Goal: Task Accomplishment & Management: Use online tool/utility

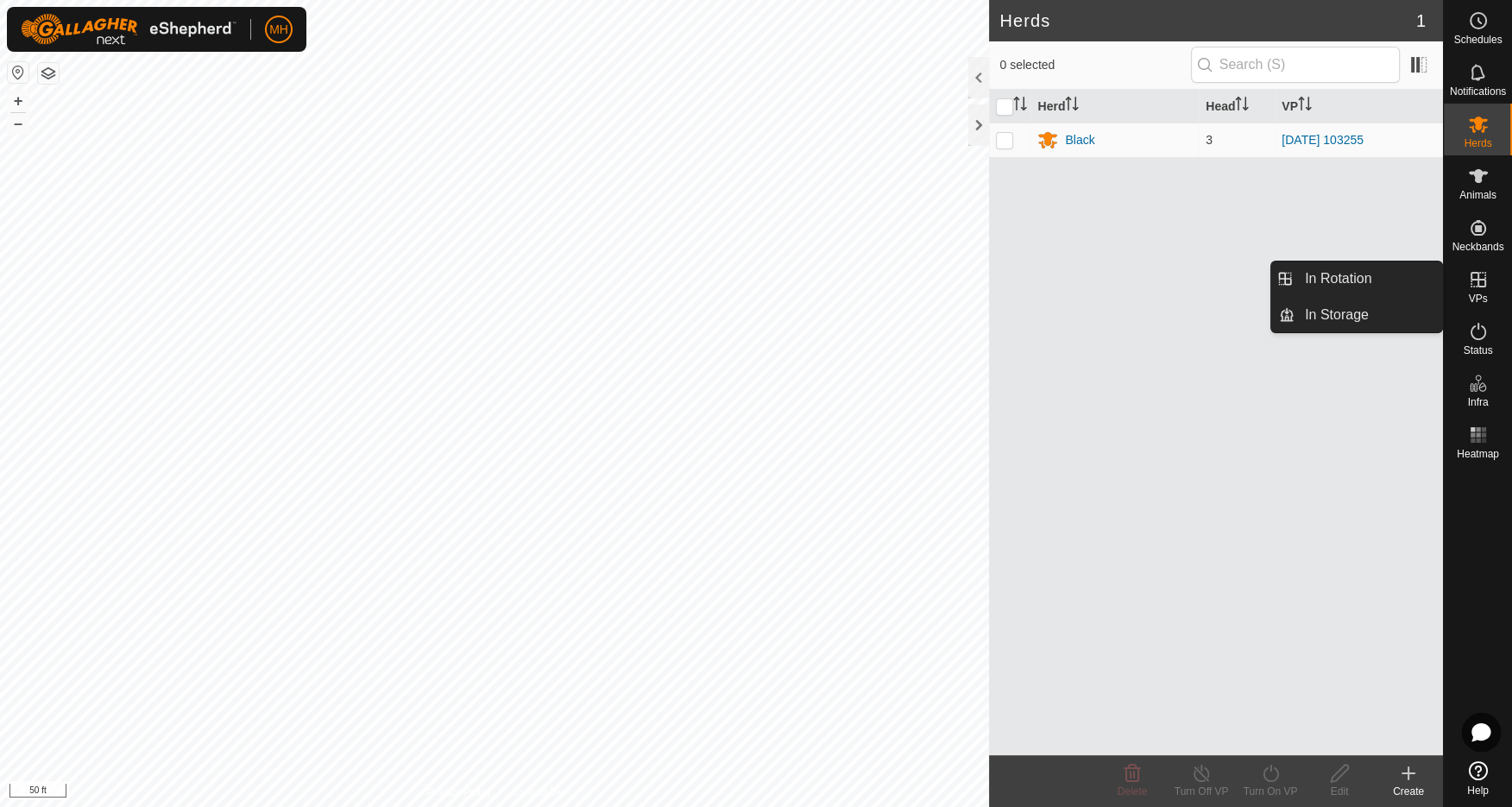
click at [1482, 285] on icon at bounding box center [1478, 280] width 16 height 16
click at [1477, 286] on icon at bounding box center [1479, 280] width 20 height 20
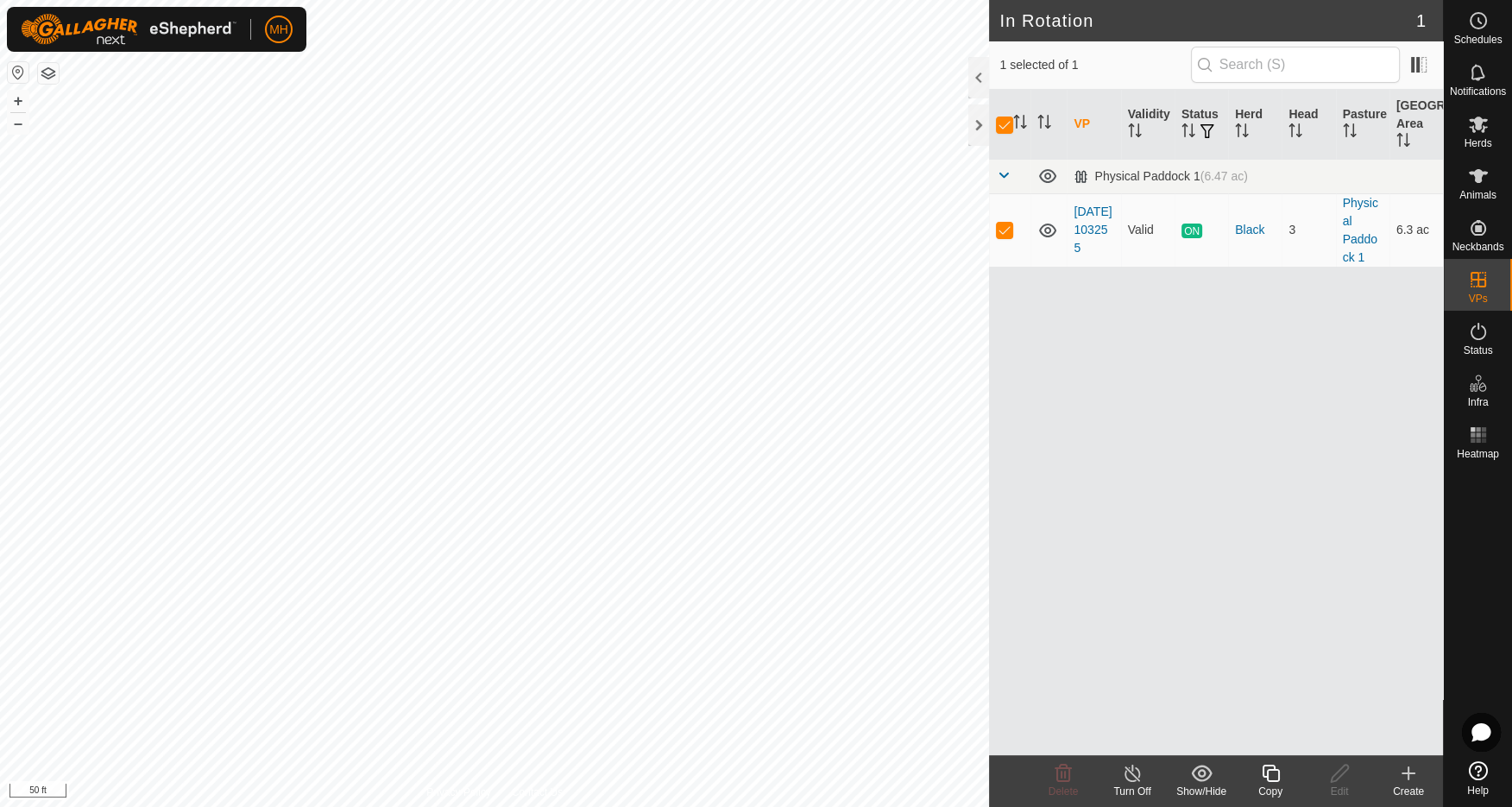
click at [1132, 775] on line at bounding box center [1132, 774] width 14 height 14
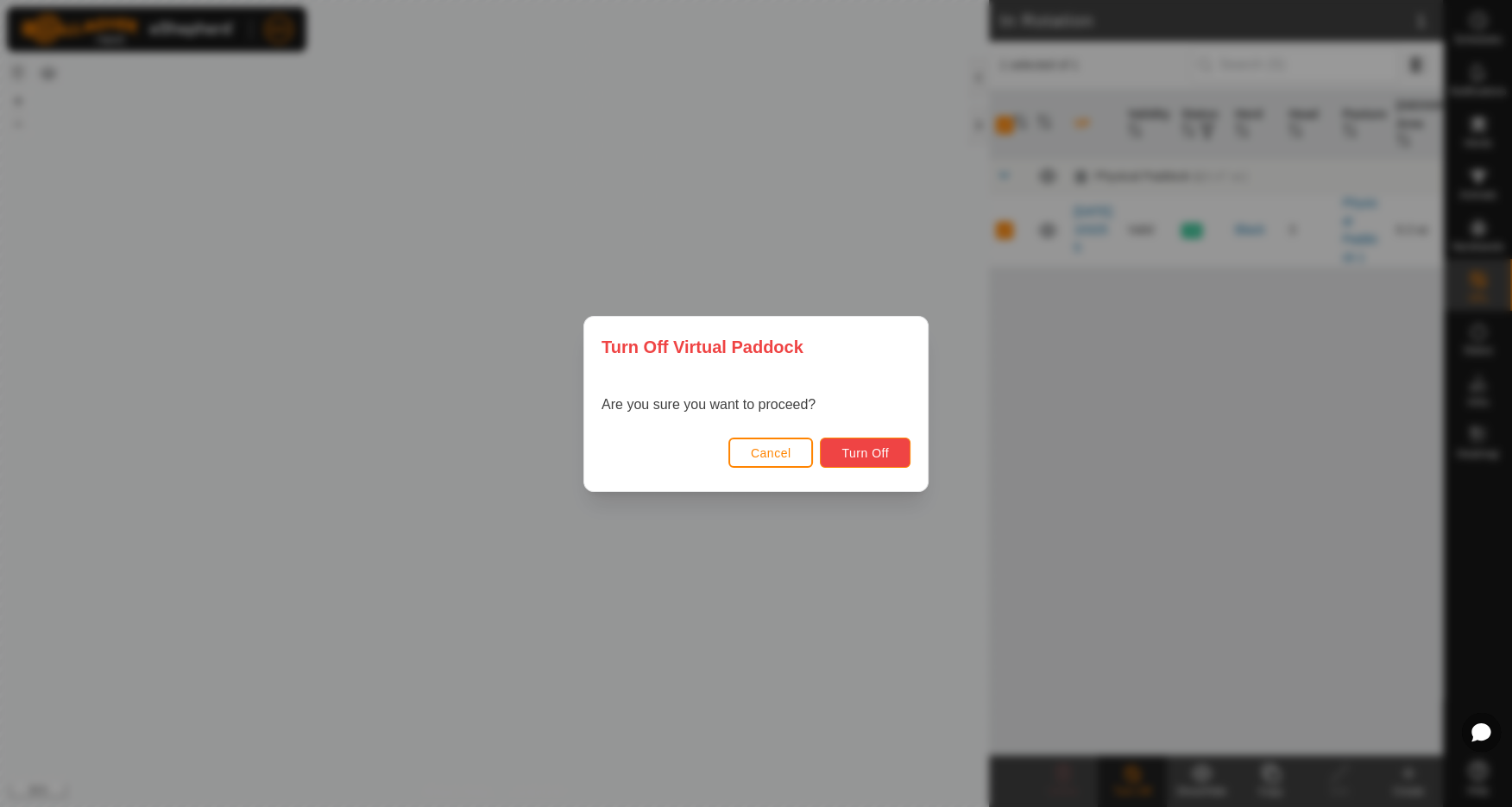
click at [891, 454] on button "Turn Off" at bounding box center [865, 453] width 91 height 31
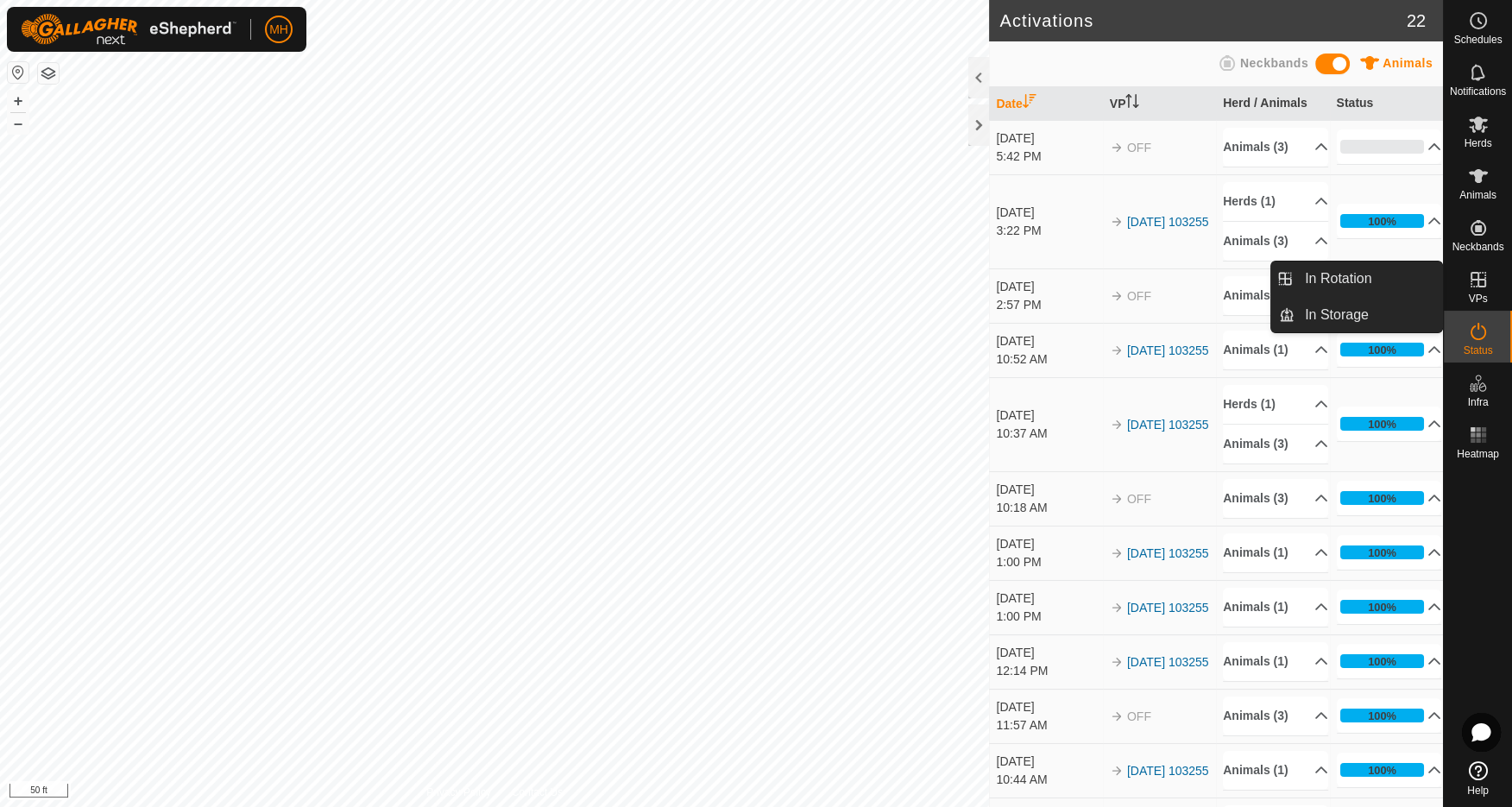
click at [1475, 283] on icon at bounding box center [1479, 280] width 20 height 20
click at [1339, 275] on link "In Rotation" at bounding box center [1368, 278] width 148 height 34
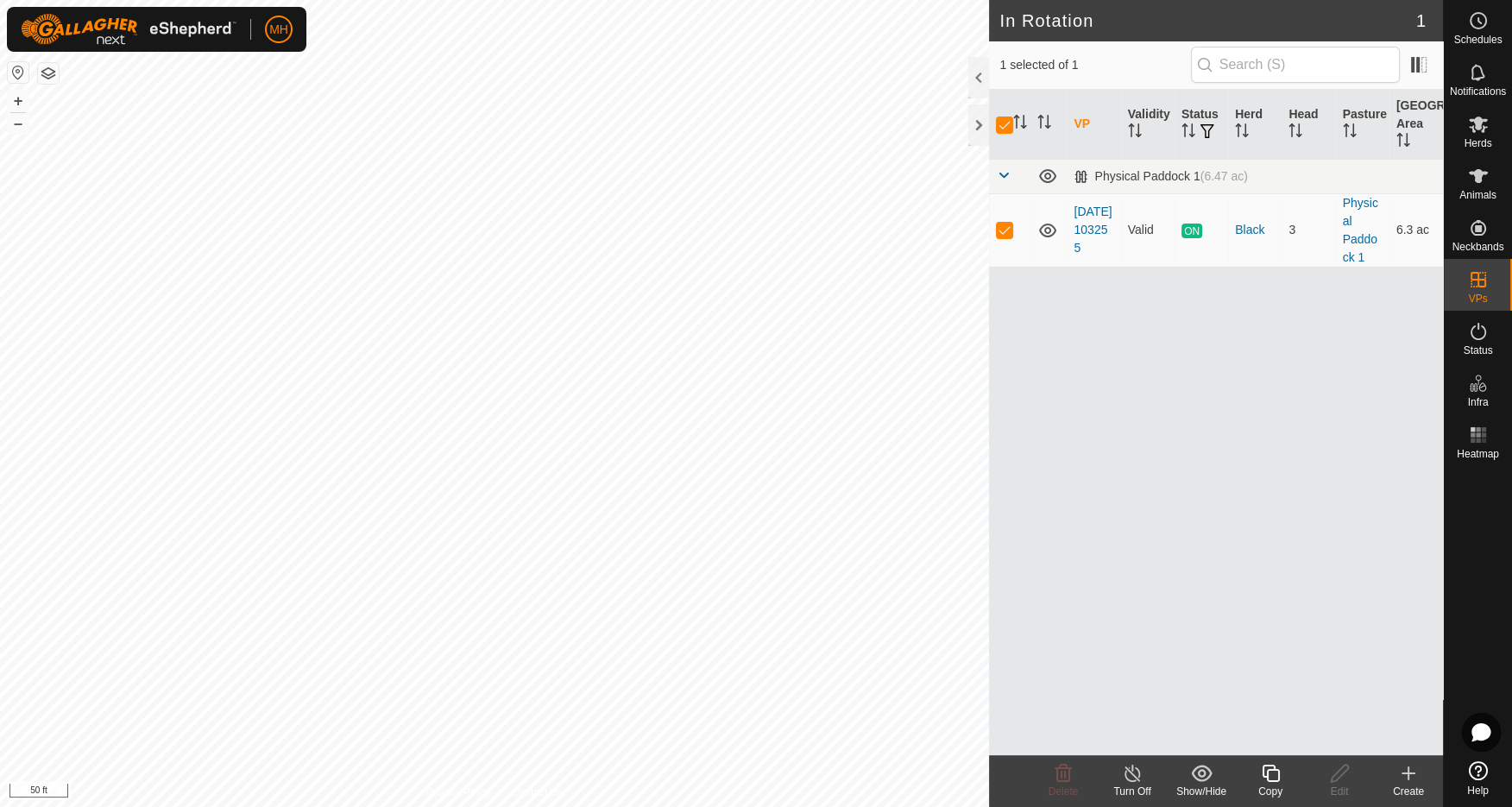
click at [1411, 773] on icon at bounding box center [1408, 774] width 20 height 20
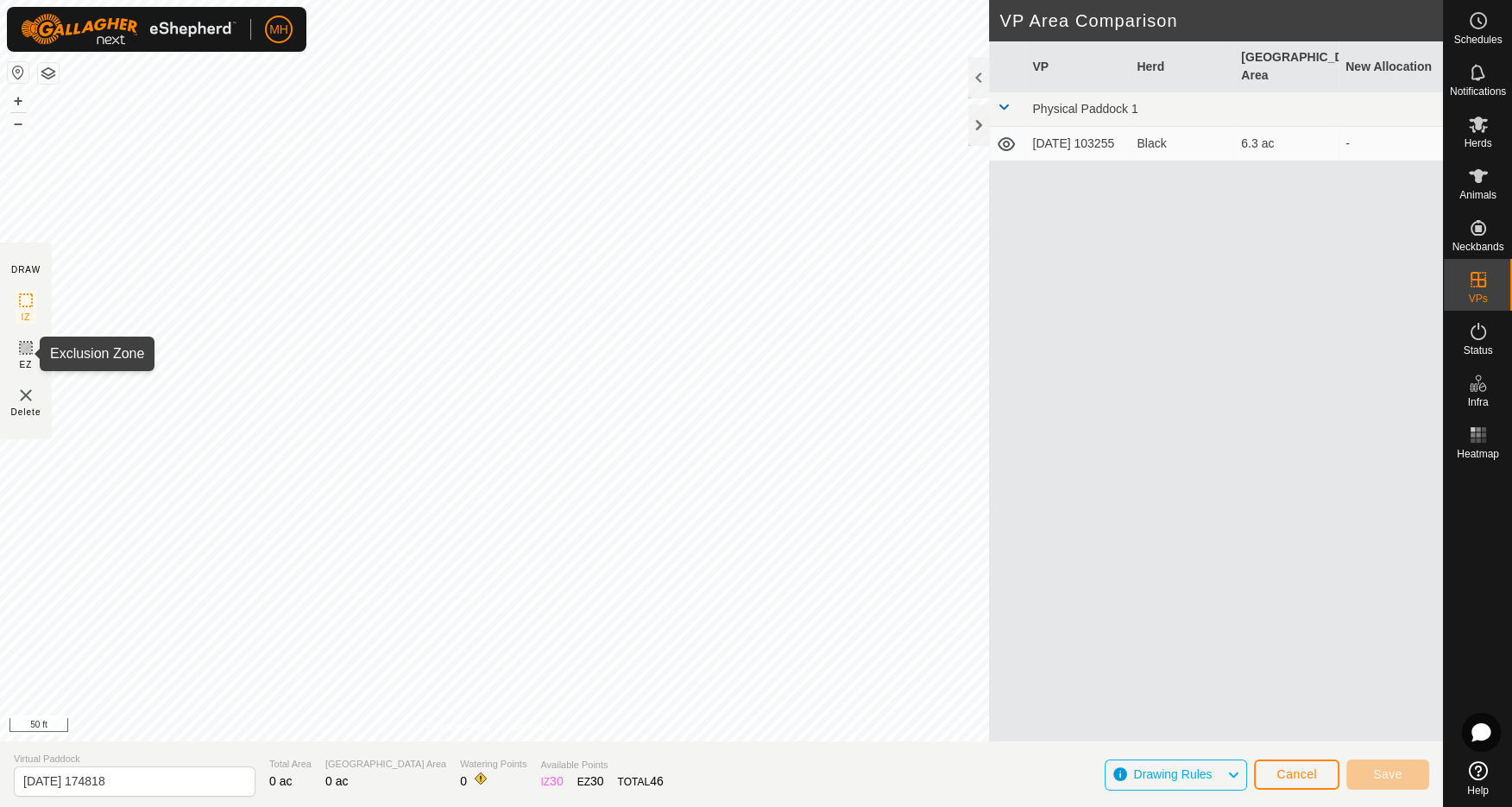
click at [28, 347] on icon at bounding box center [25, 348] width 10 height 10
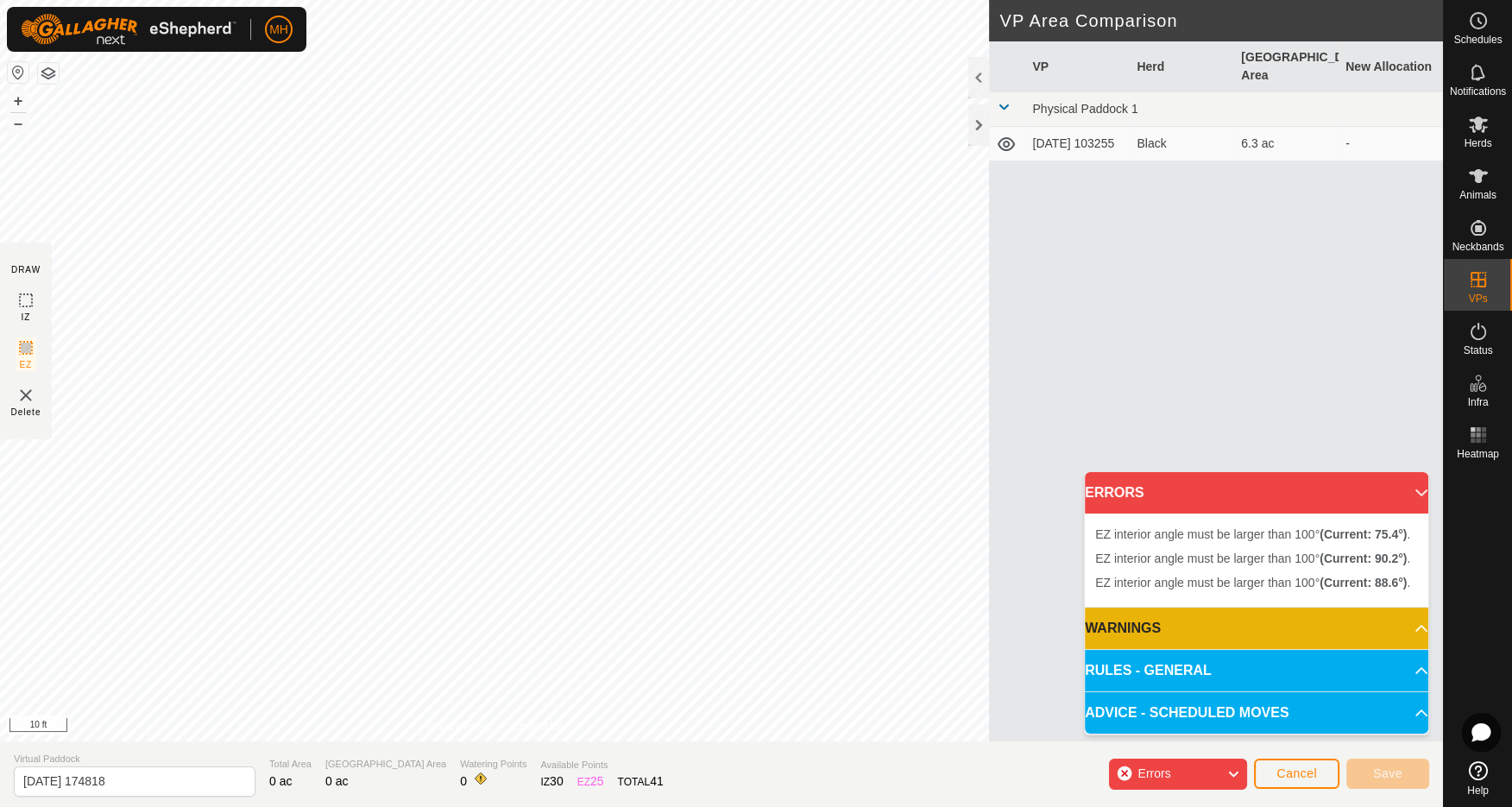
click at [1121, 774] on div "Errors" at bounding box center [1177, 774] width 138 height 31
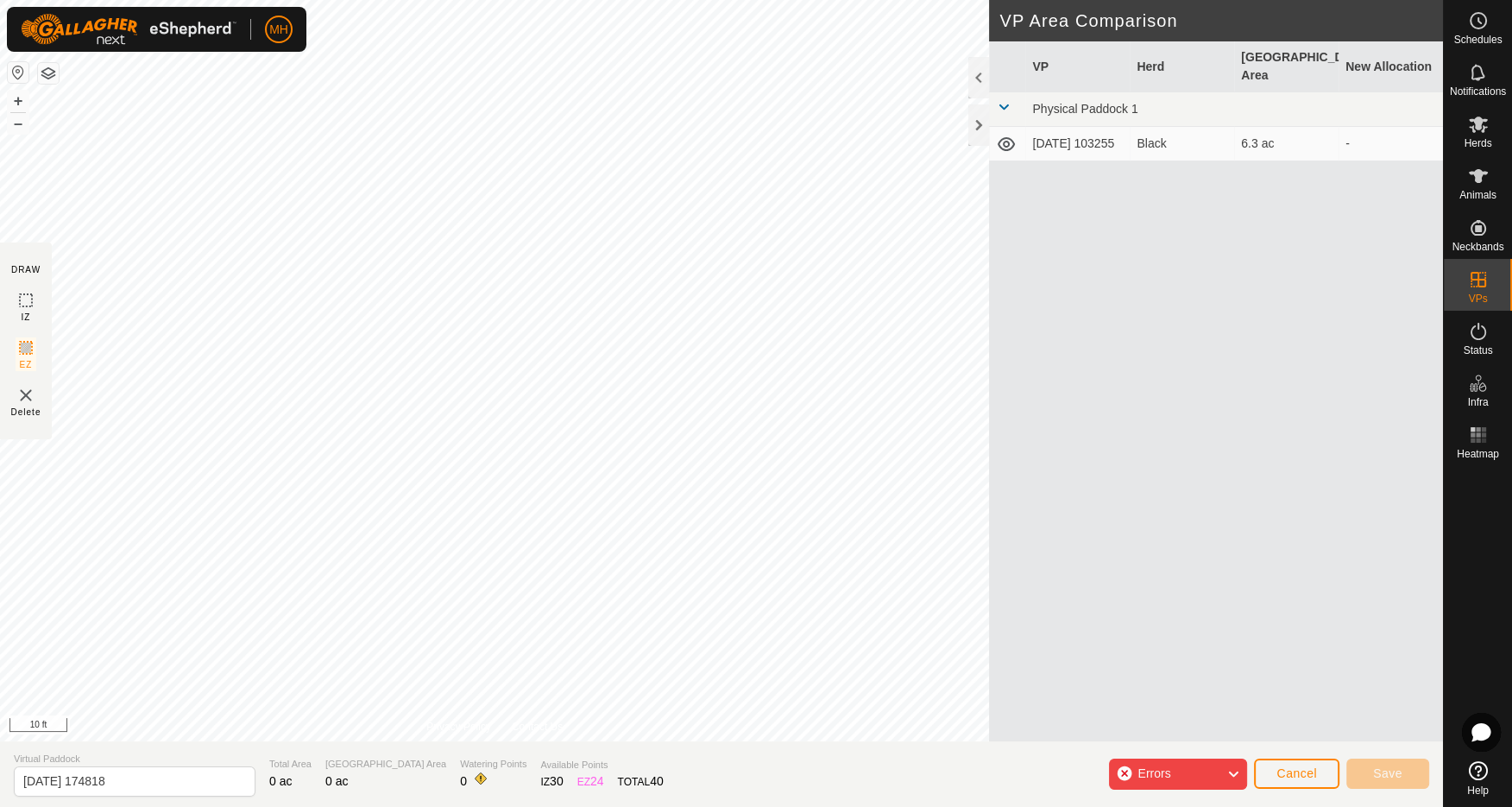
click at [1171, 773] on span "Errors" at bounding box center [1161, 774] width 46 height 22
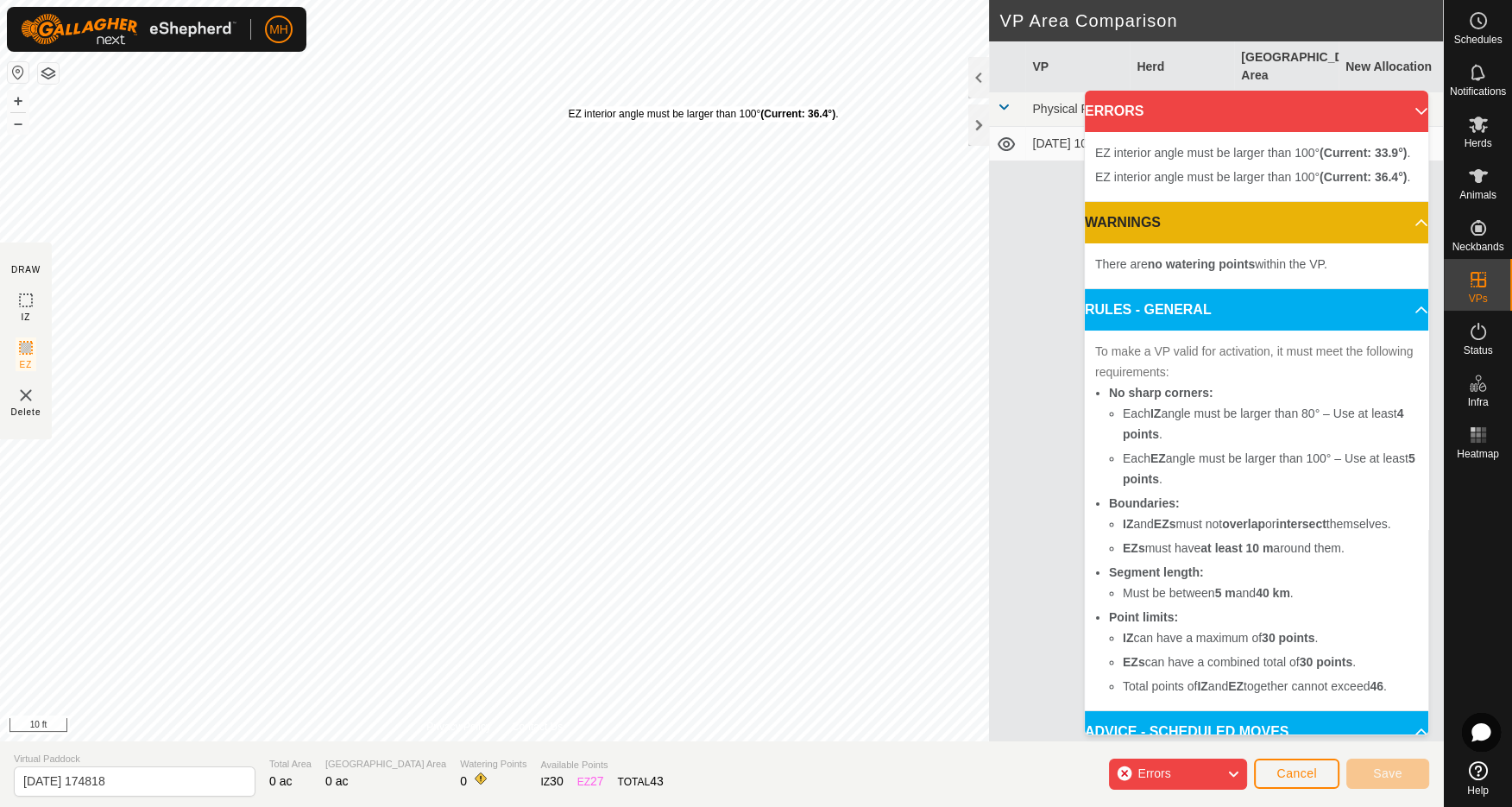
click at [568, 106] on div "EZ interior angle must be larger than 100° (Current: 36.4°) ." at bounding box center [703, 113] width 270 height 16
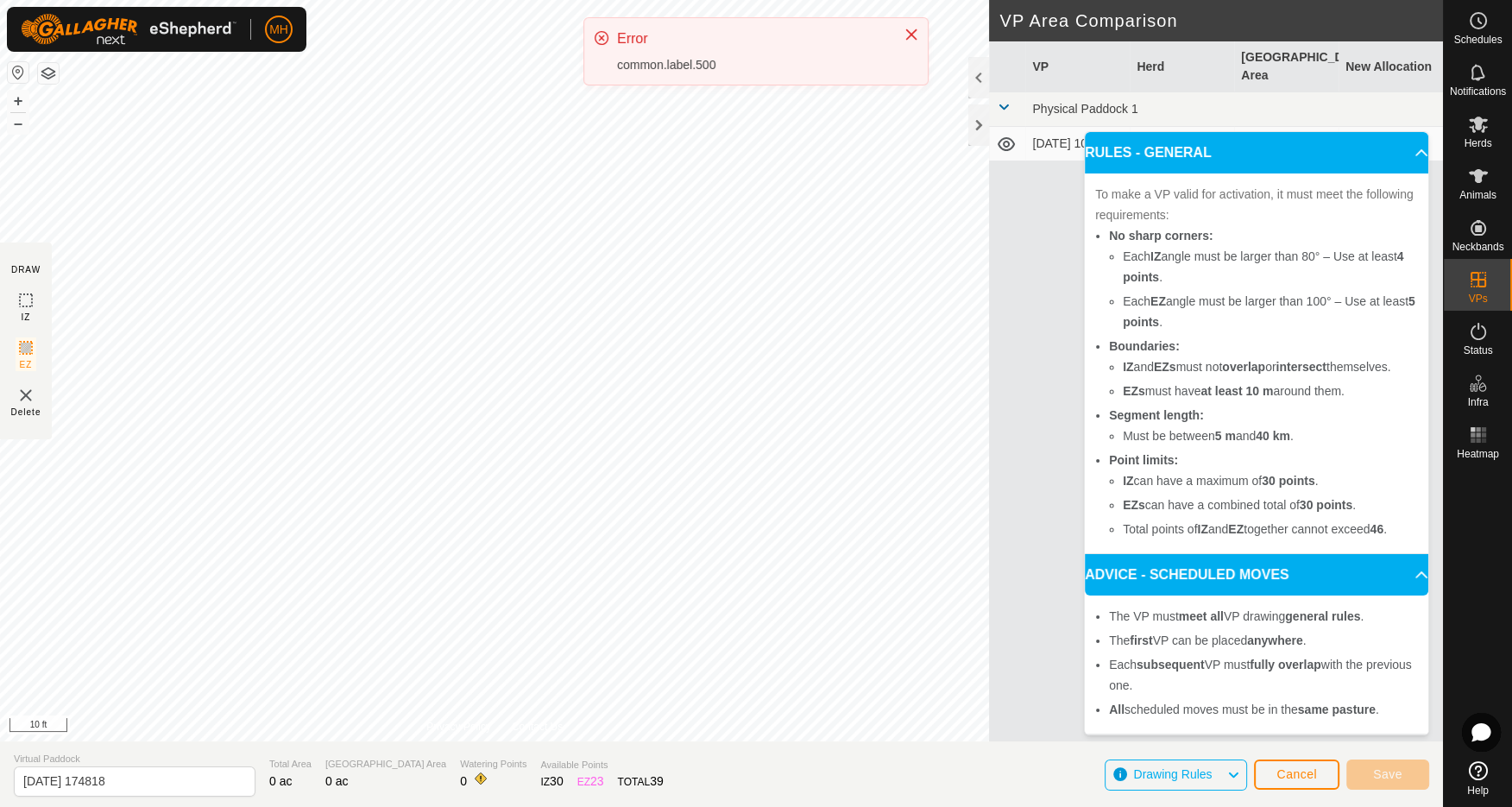
click at [816, 55] on div "MH Schedules Notifications Herds Animals Neckbands VPs Status Infra Heatmap Hel…" at bounding box center [756, 404] width 1512 height 807
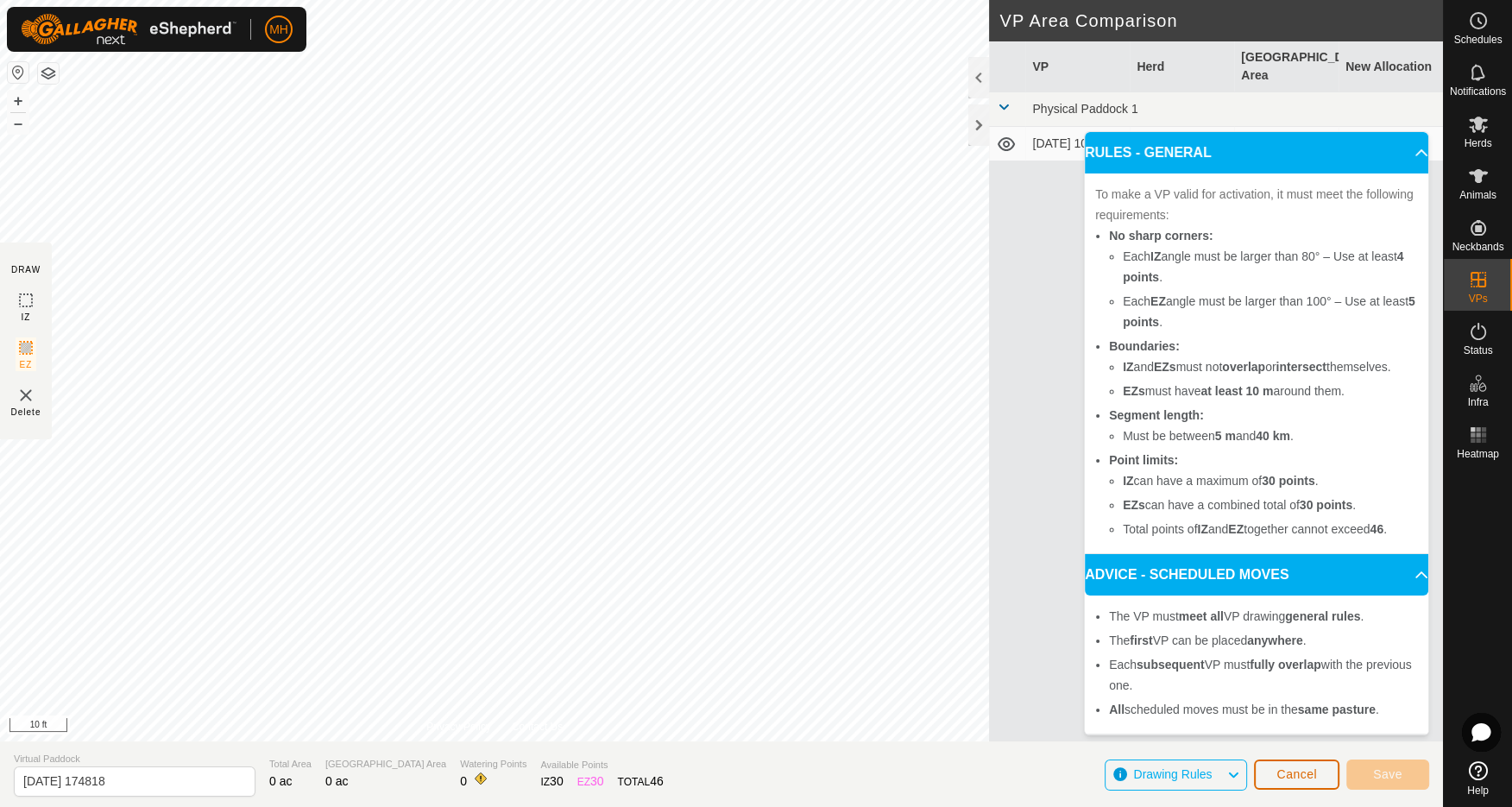
click at [1297, 771] on span "Cancel" at bounding box center [1297, 774] width 41 height 14
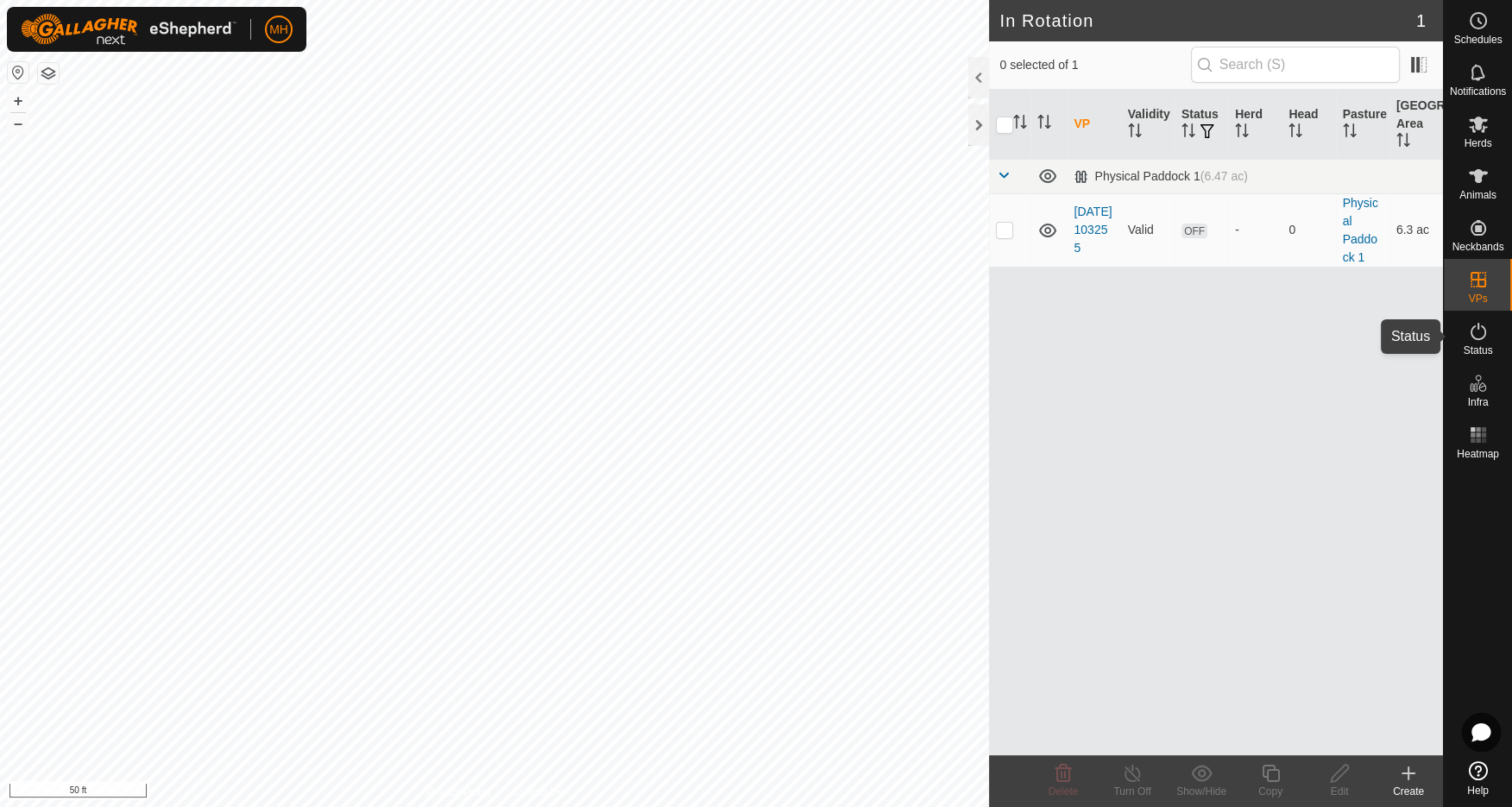
click at [1481, 337] on icon at bounding box center [1478, 331] width 16 height 18
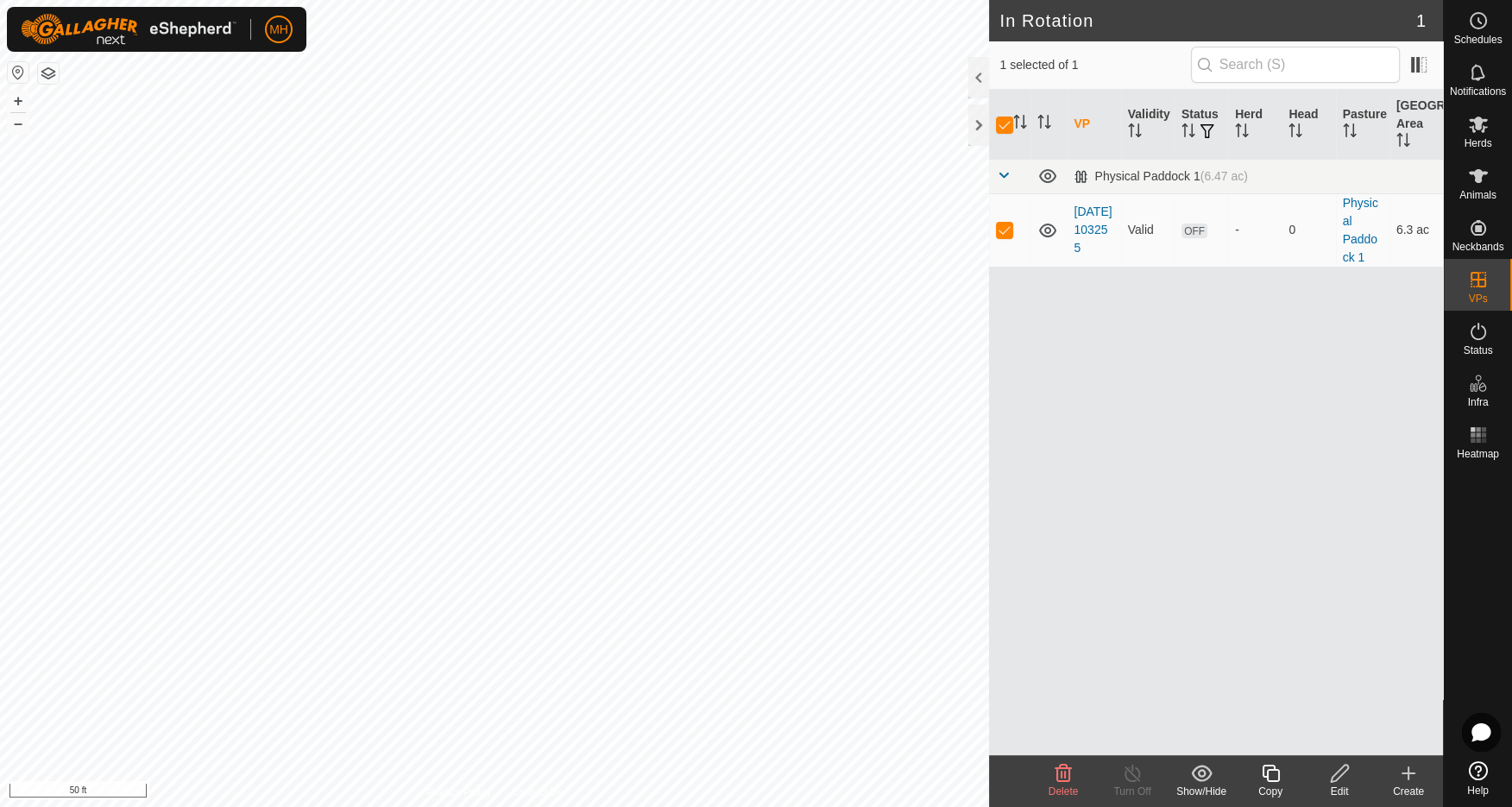
click at [1341, 780] on icon at bounding box center [1339, 774] width 21 height 20
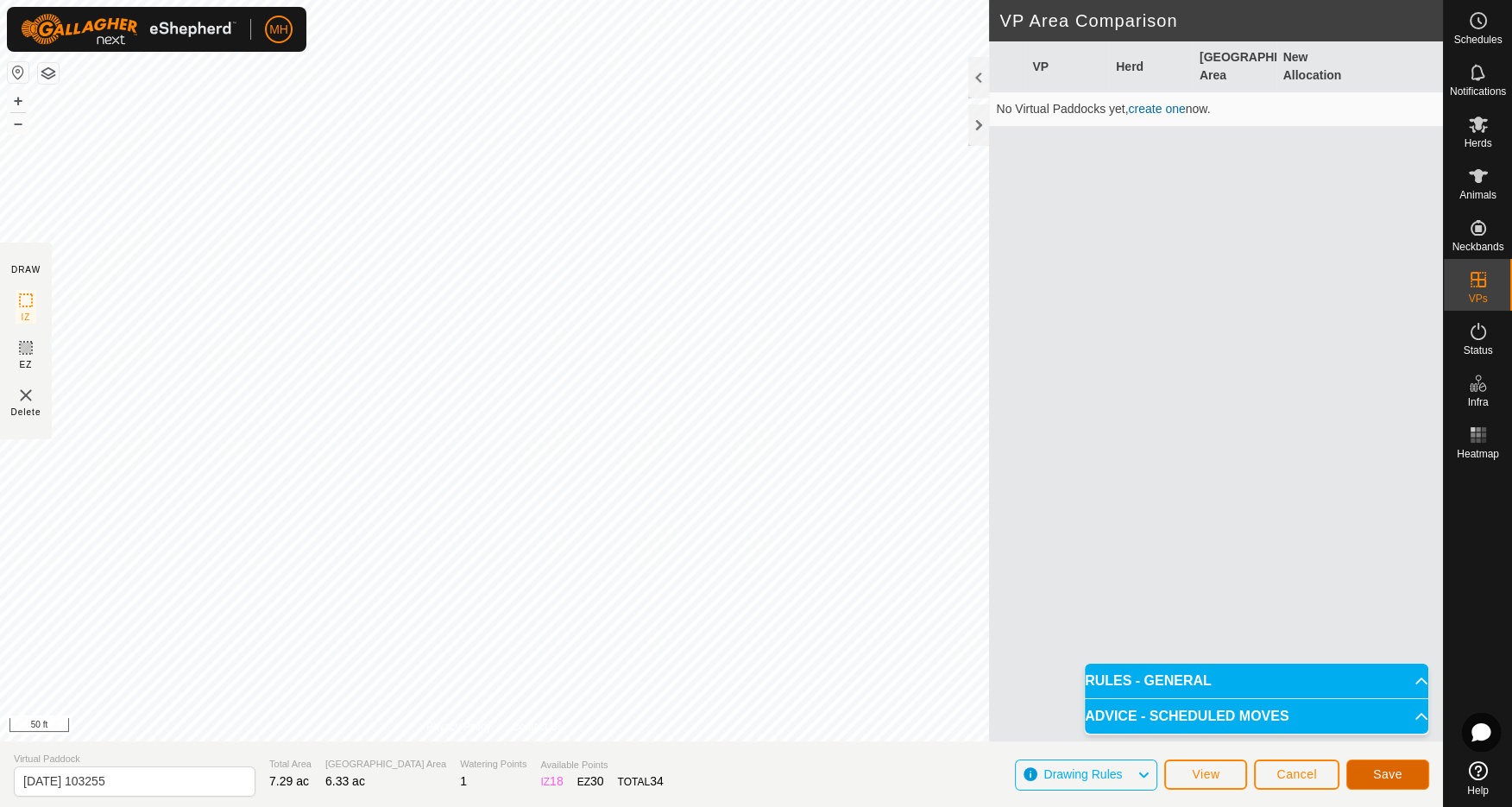
click at [1380, 771] on span "Save" at bounding box center [1388, 774] width 30 height 14
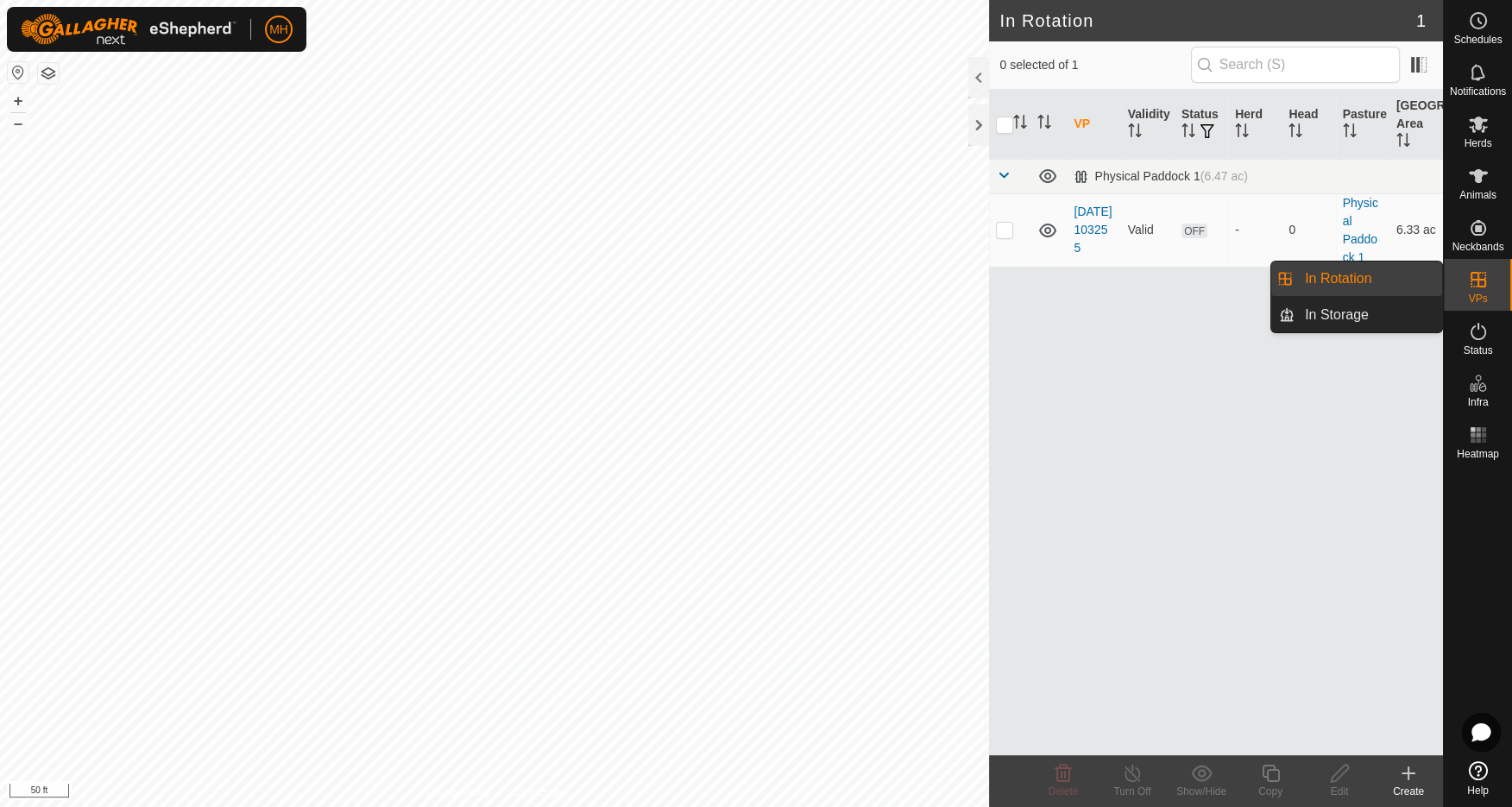
click at [1340, 278] on link "In Rotation" at bounding box center [1368, 278] width 148 height 34
click at [1409, 774] on icon at bounding box center [1408, 774] width 12 height 0
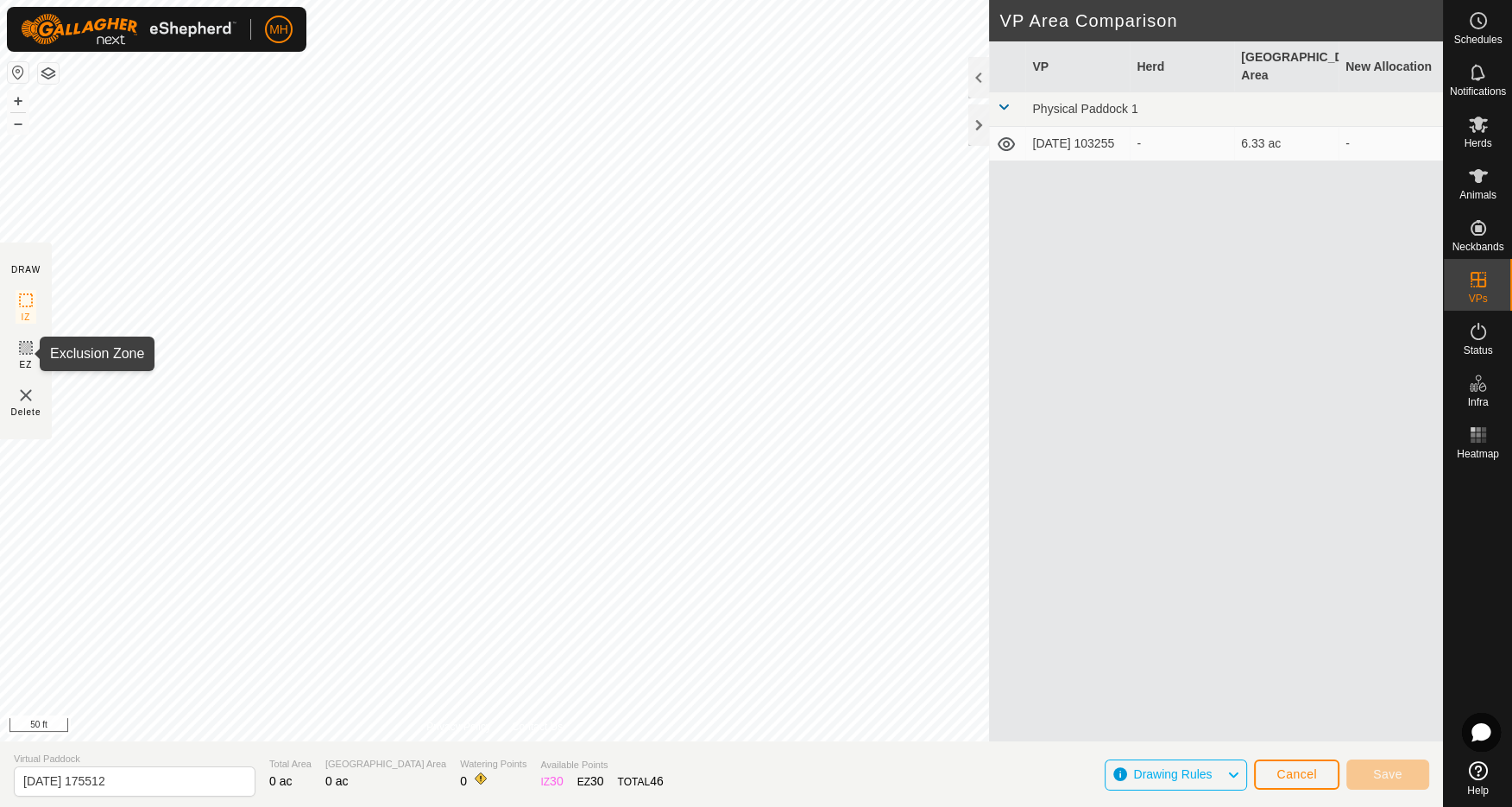
click at [26, 345] on icon at bounding box center [26, 348] width 20 height 20
click at [1188, 769] on span "Drawing Rules" at bounding box center [1172, 774] width 79 height 14
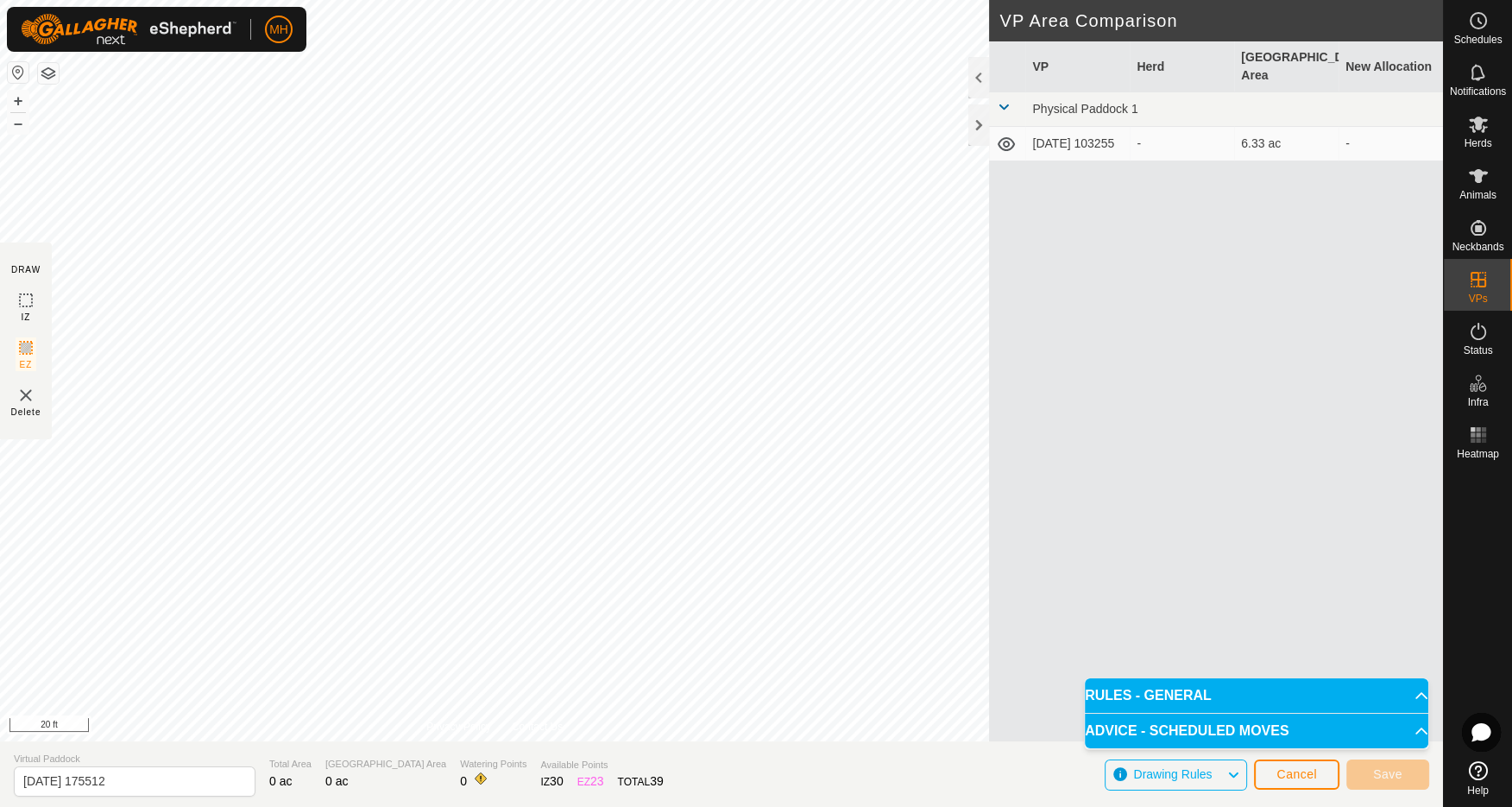
click at [1203, 697] on p-accordion-header "RULES - GENERAL" at bounding box center [1256, 695] width 344 height 34
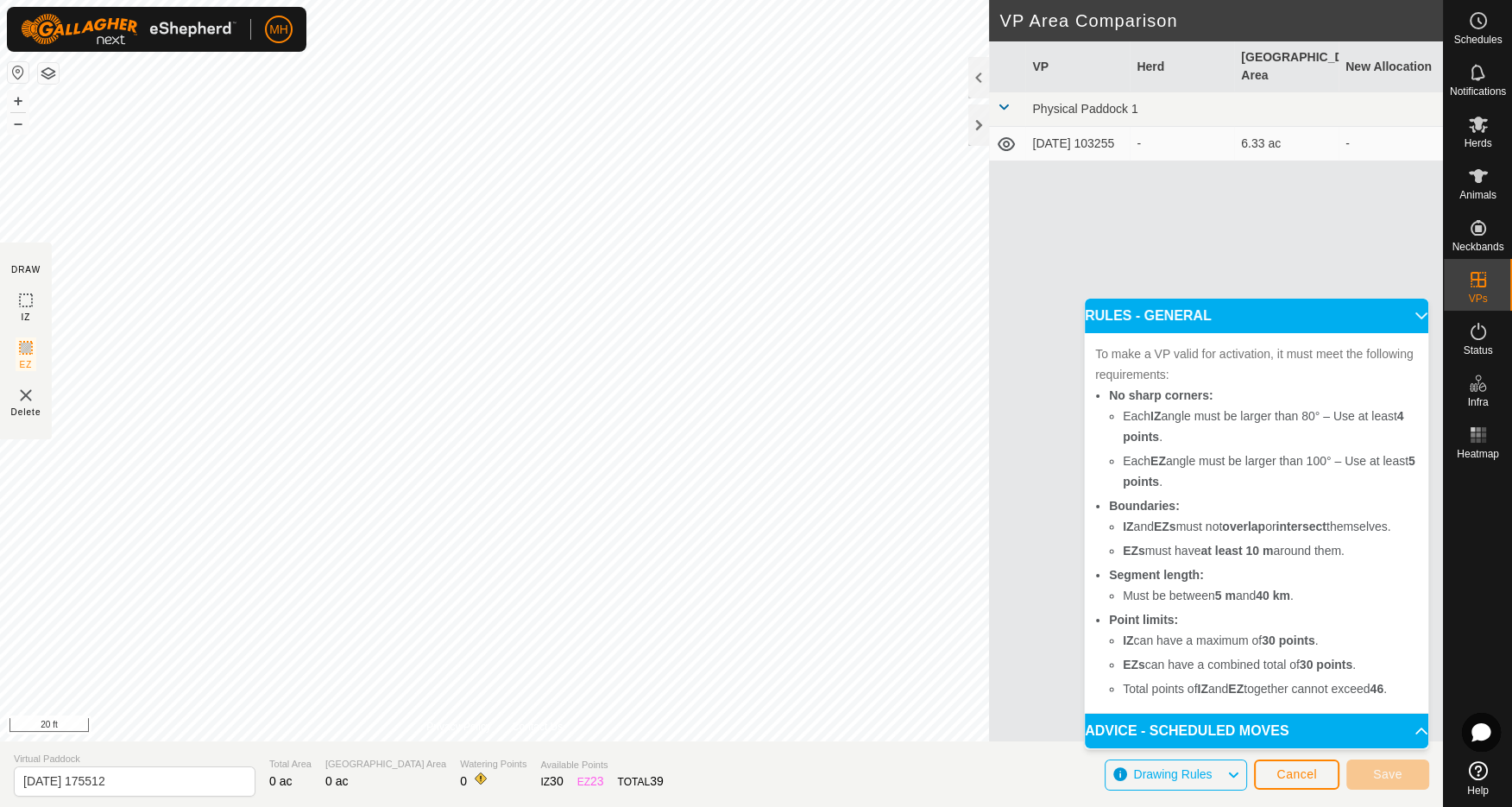
click at [1409, 731] on p-accordion-header "ADVICE - SCHEDULED MOVES" at bounding box center [1256, 731] width 344 height 34
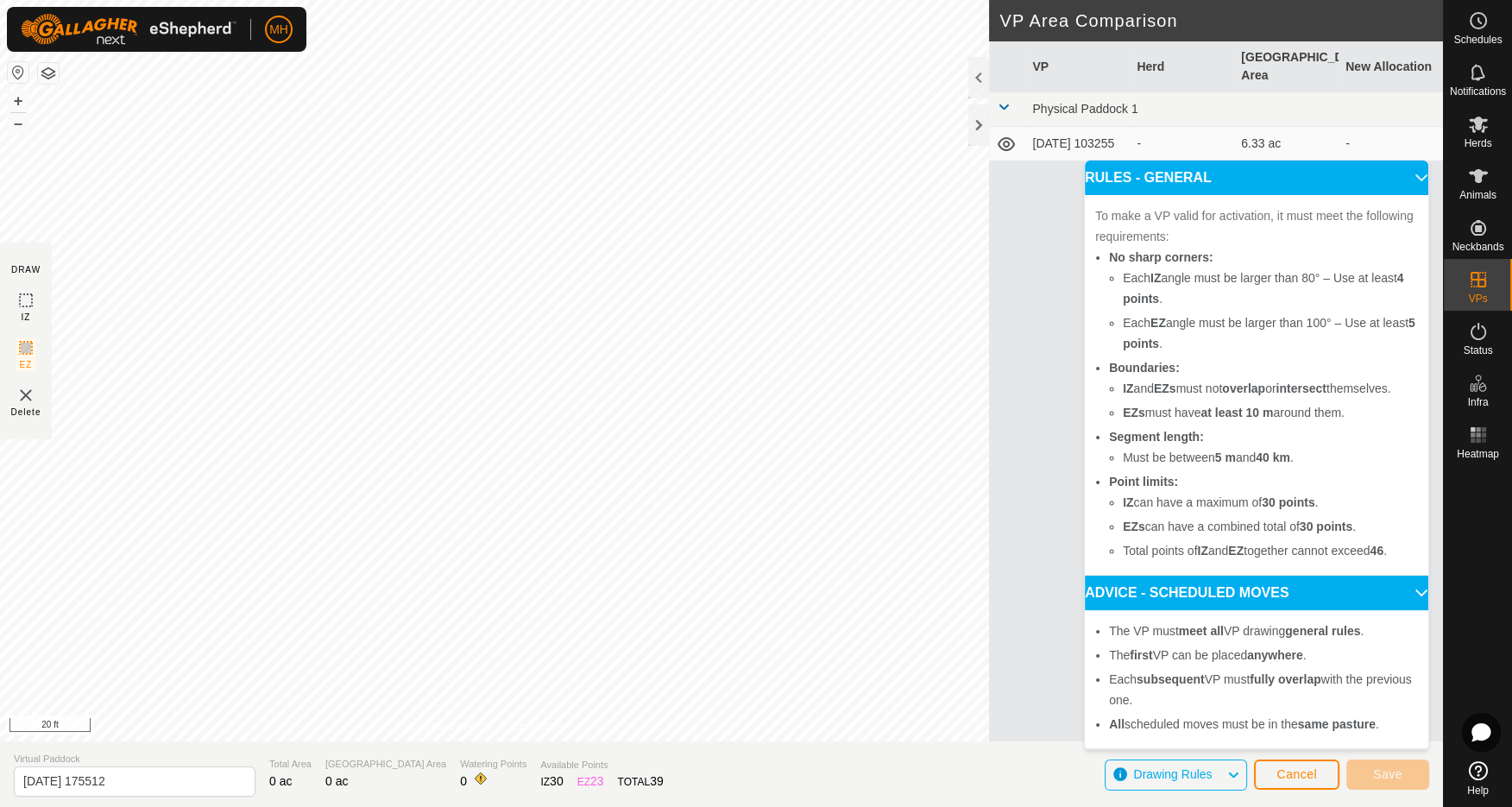
click at [1479, 770] on icon at bounding box center [1479, 771] width 19 height 19
click at [1304, 773] on span "Cancel" at bounding box center [1297, 774] width 41 height 14
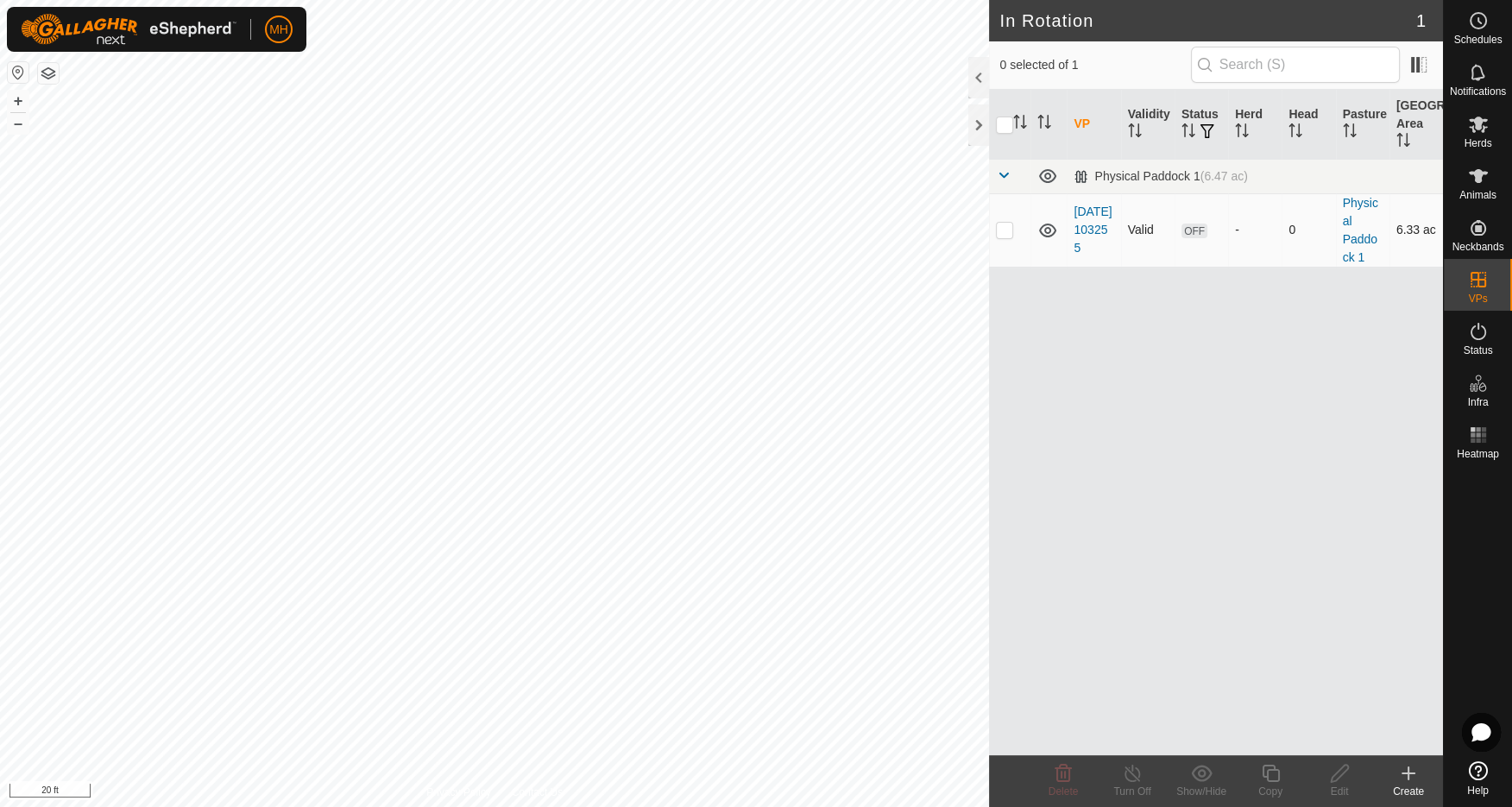
click at [1049, 226] on icon at bounding box center [1047, 231] width 20 height 20
click at [1048, 232] on icon at bounding box center [1047, 231] width 20 height 20
checkbox input "true"
click at [1410, 774] on icon at bounding box center [1408, 774] width 20 height 20
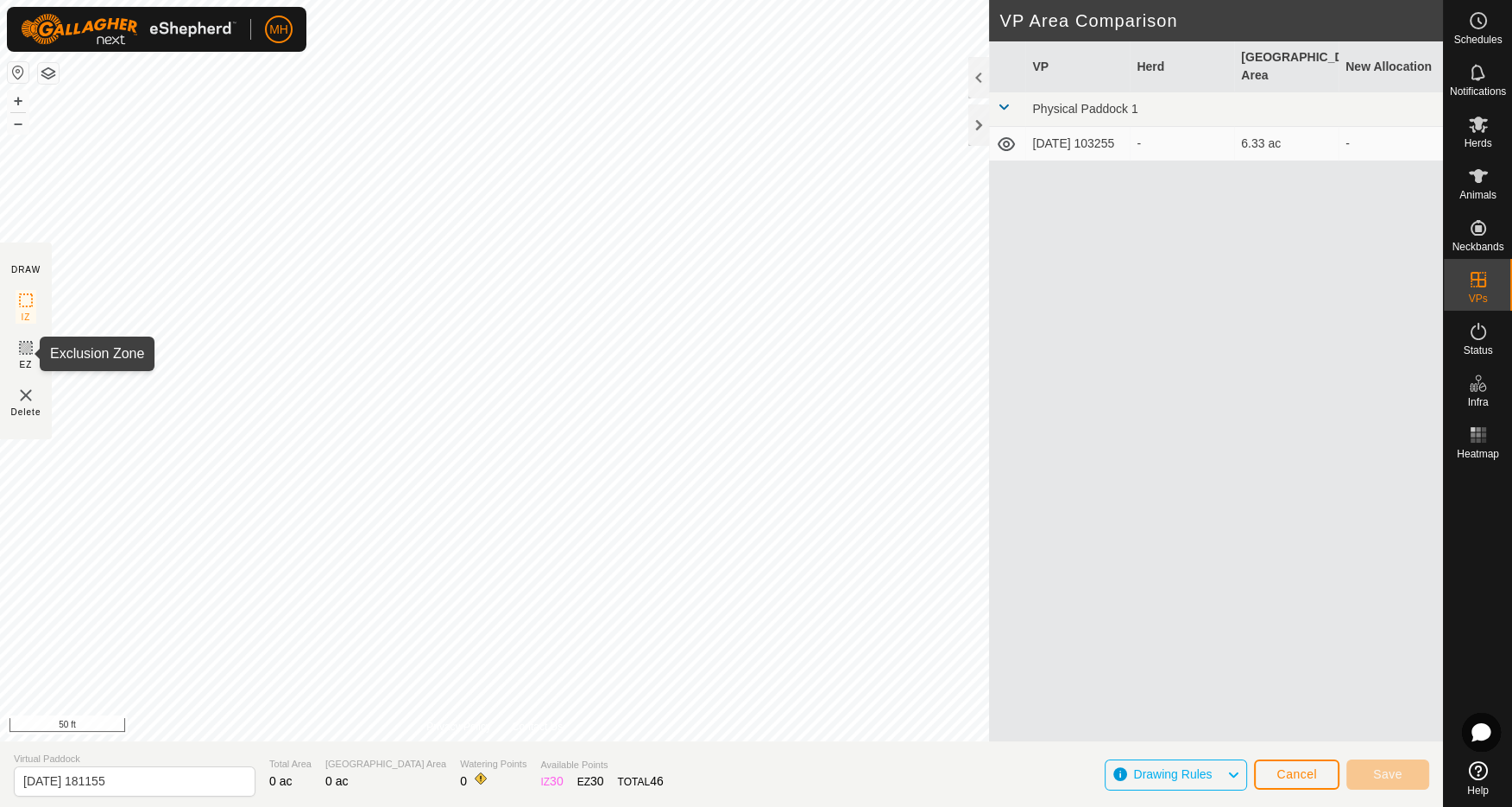
click at [21, 348] on icon at bounding box center [25, 348] width 10 height 10
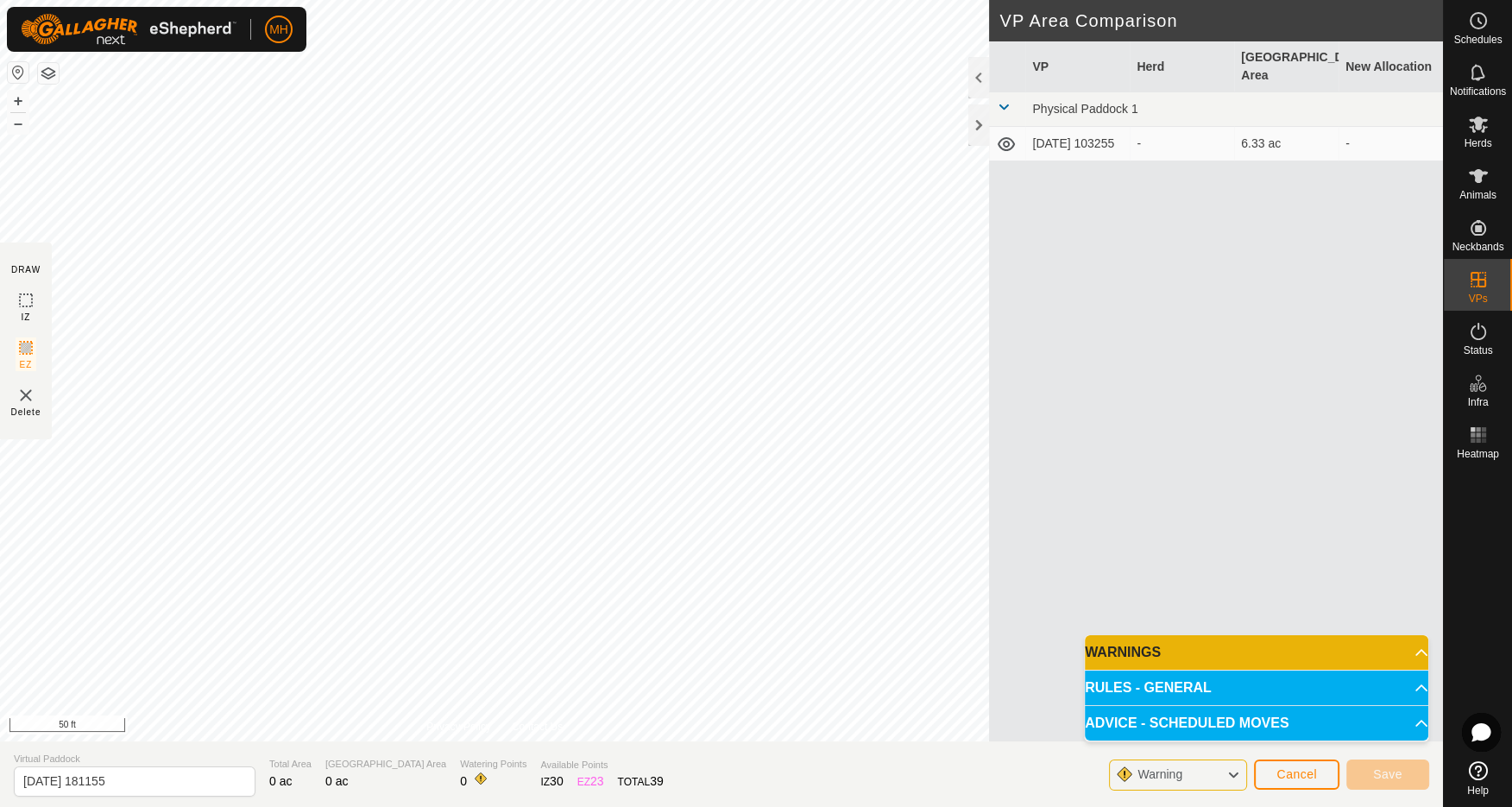
click at [1206, 768] on div "Warning" at bounding box center [1177, 774] width 138 height 31
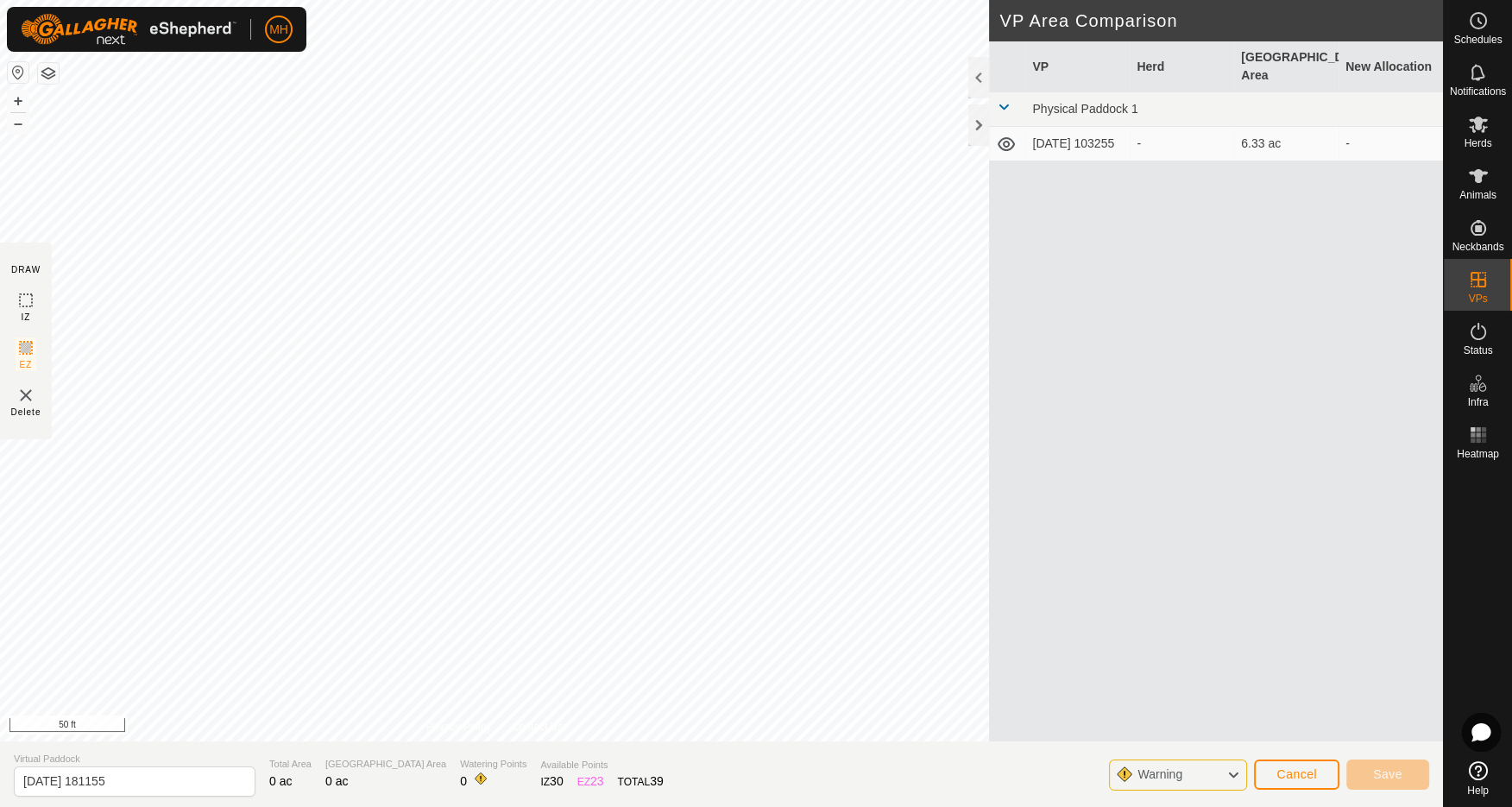
click at [1230, 771] on icon at bounding box center [1232, 775] width 14 height 22
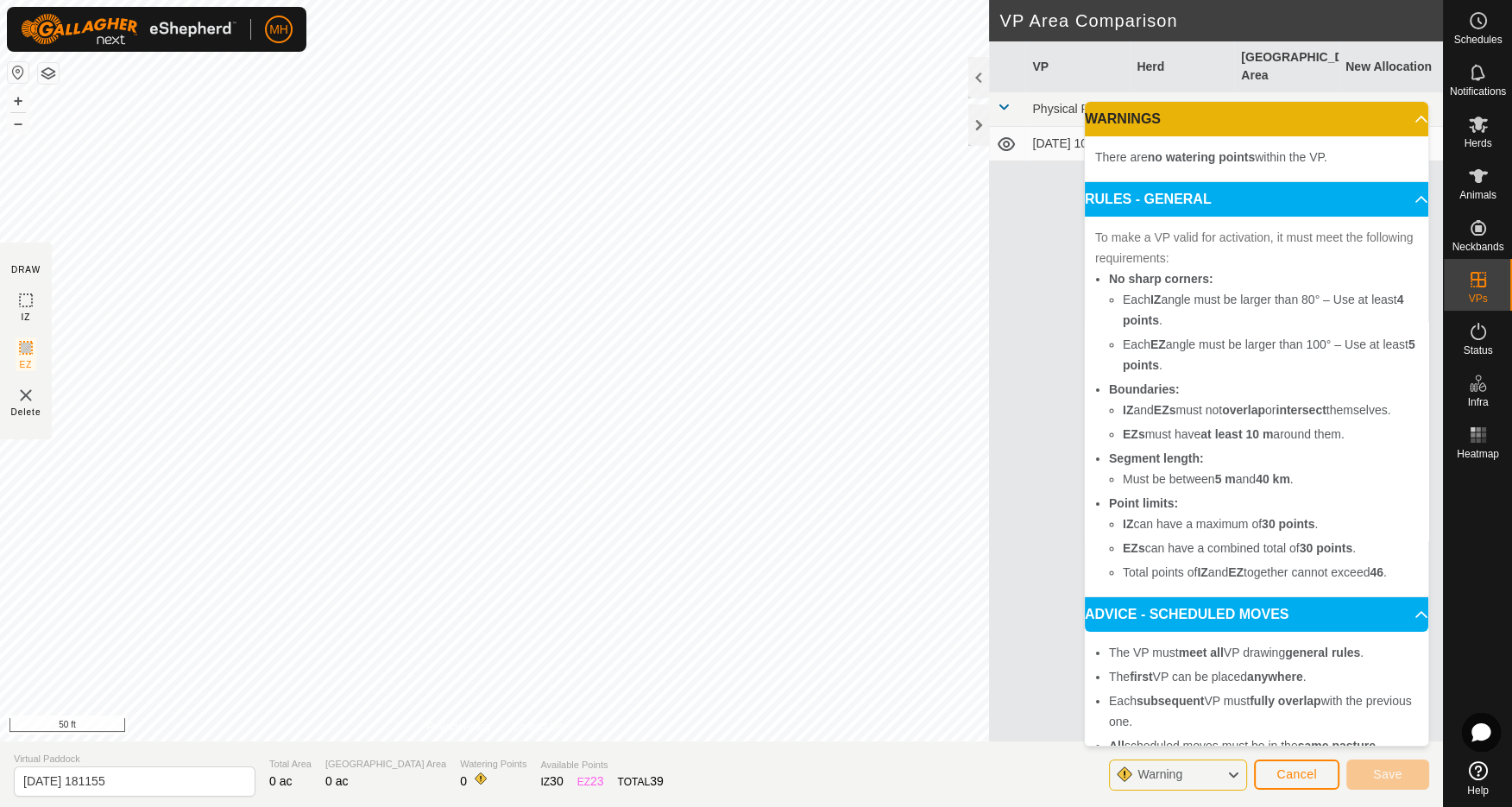
scroll to position [45, 0]
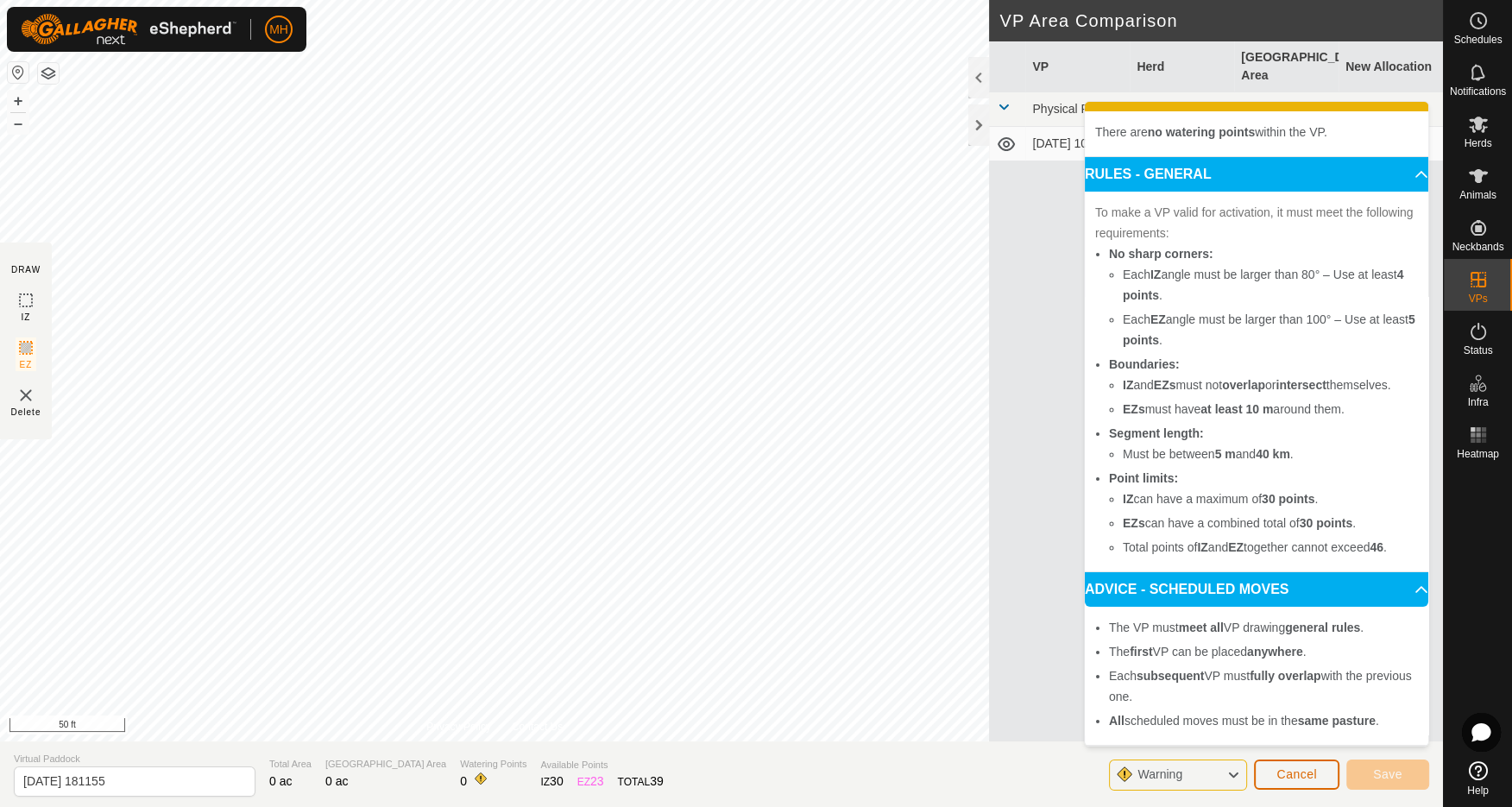
click at [1303, 776] on span "Cancel" at bounding box center [1297, 774] width 41 height 14
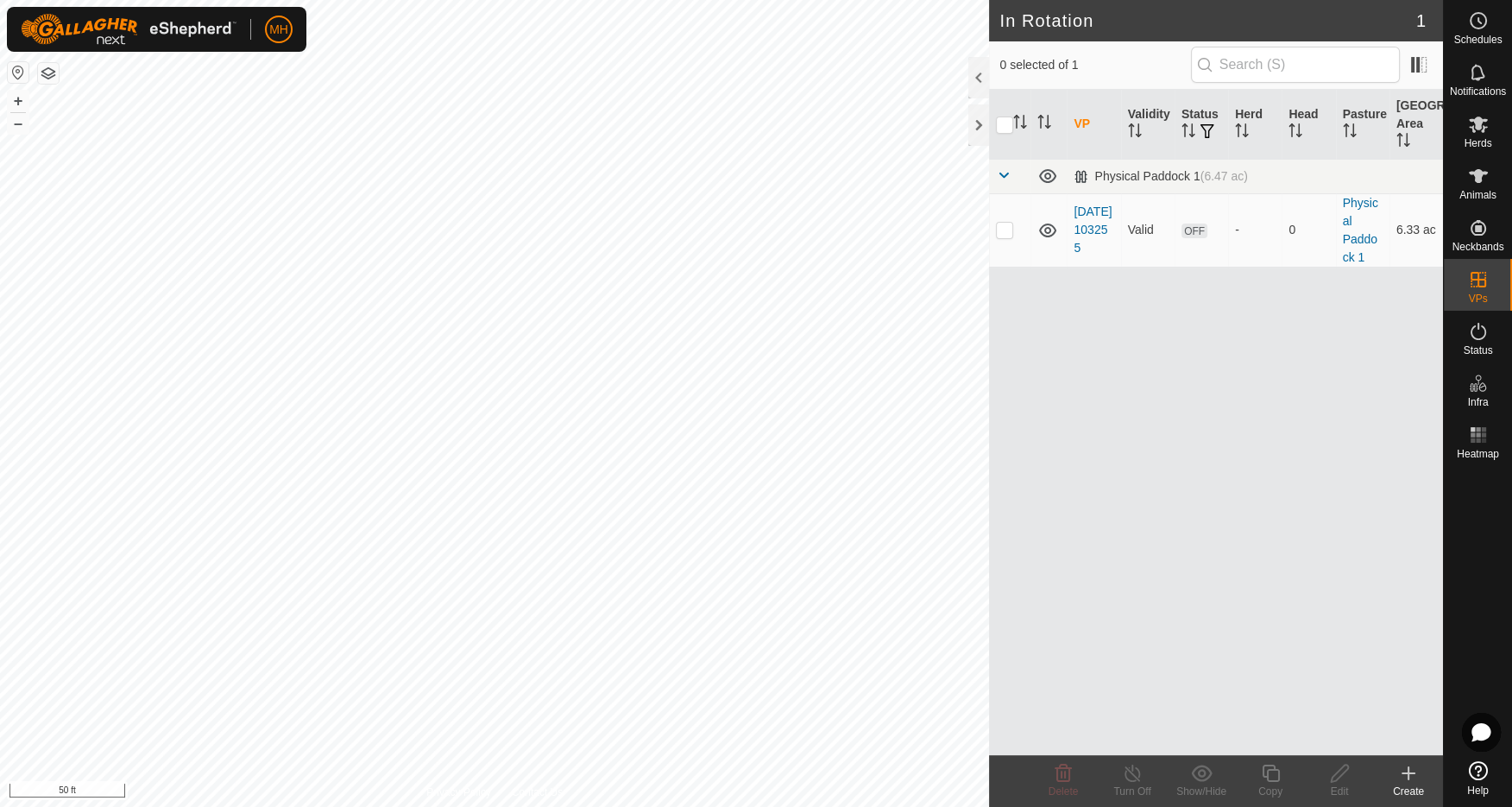
checkbox input "true"
click at [1271, 781] on icon at bounding box center [1270, 774] width 18 height 18
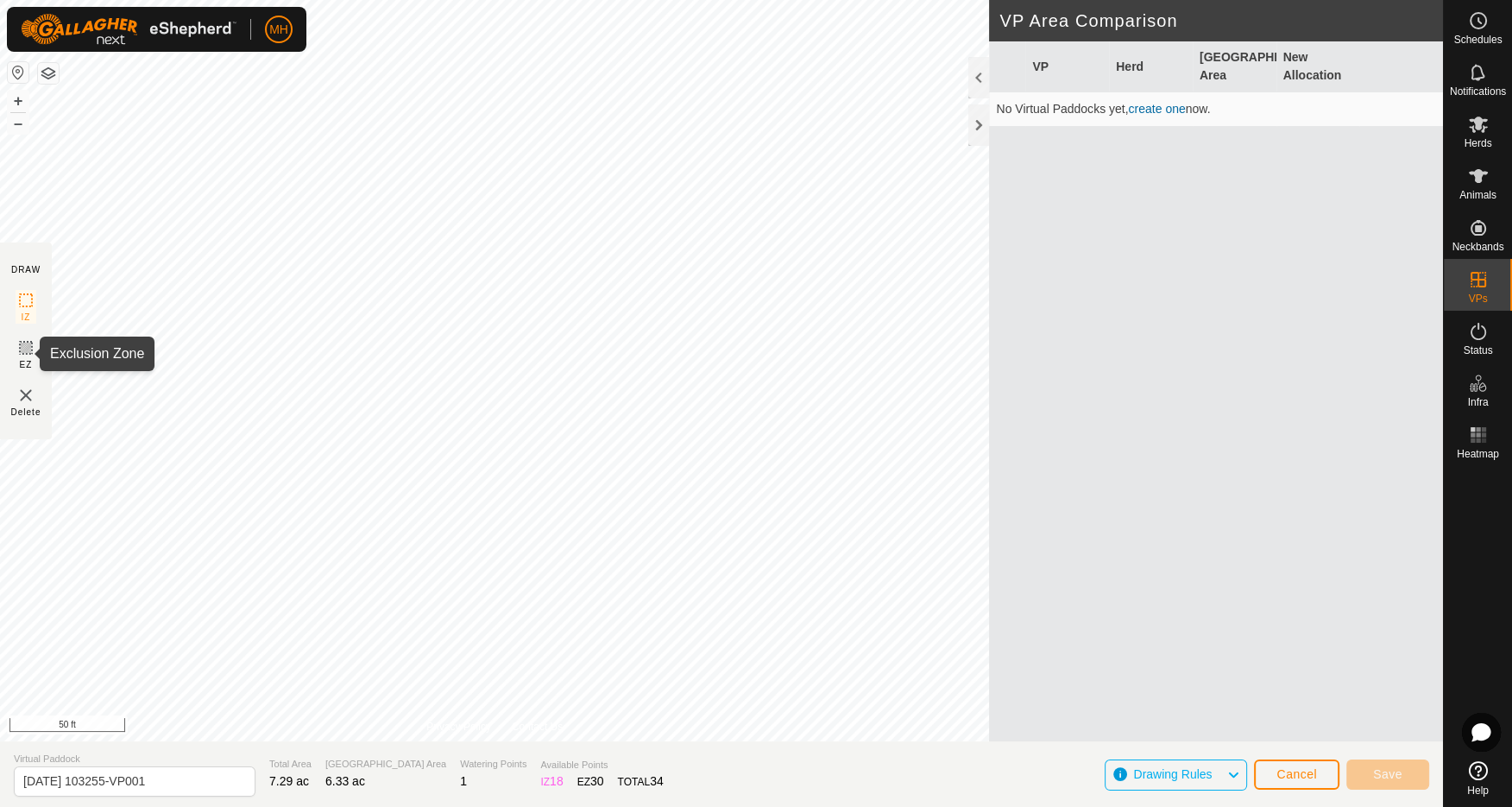
click at [25, 351] on icon at bounding box center [26, 348] width 20 height 20
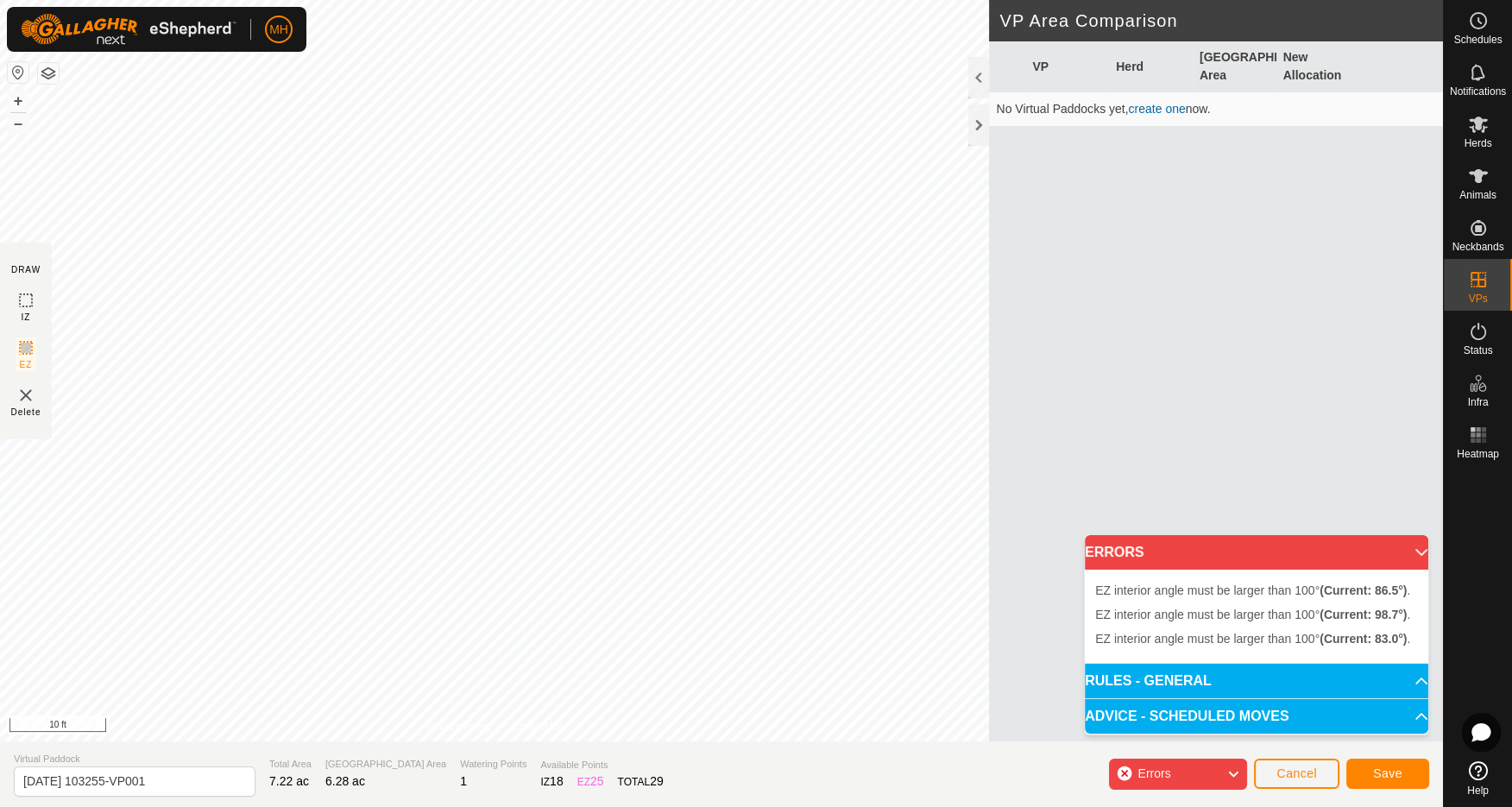
click at [623, 337] on div "EZ interior angle must be larger than 100° (Current: 86.5°) . + – ⇧ i 10 ft" at bounding box center [494, 371] width 989 height 742
click at [1158, 590] on span "Segment length must be longer than 5 m (Current: 5.0 m) ." at bounding box center [1250, 590] width 311 height 14
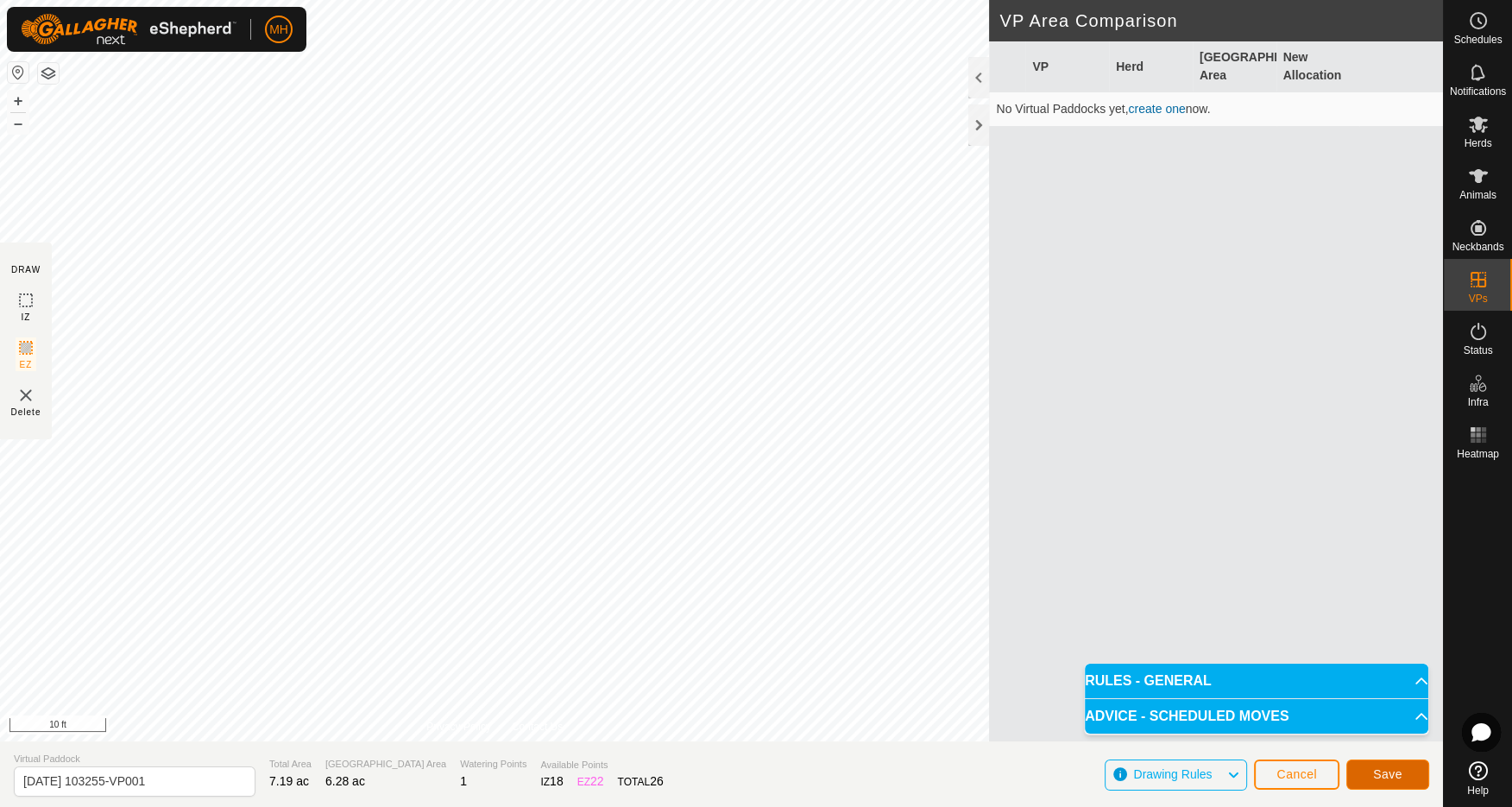
click at [1389, 773] on span "Save" at bounding box center [1388, 774] width 30 height 14
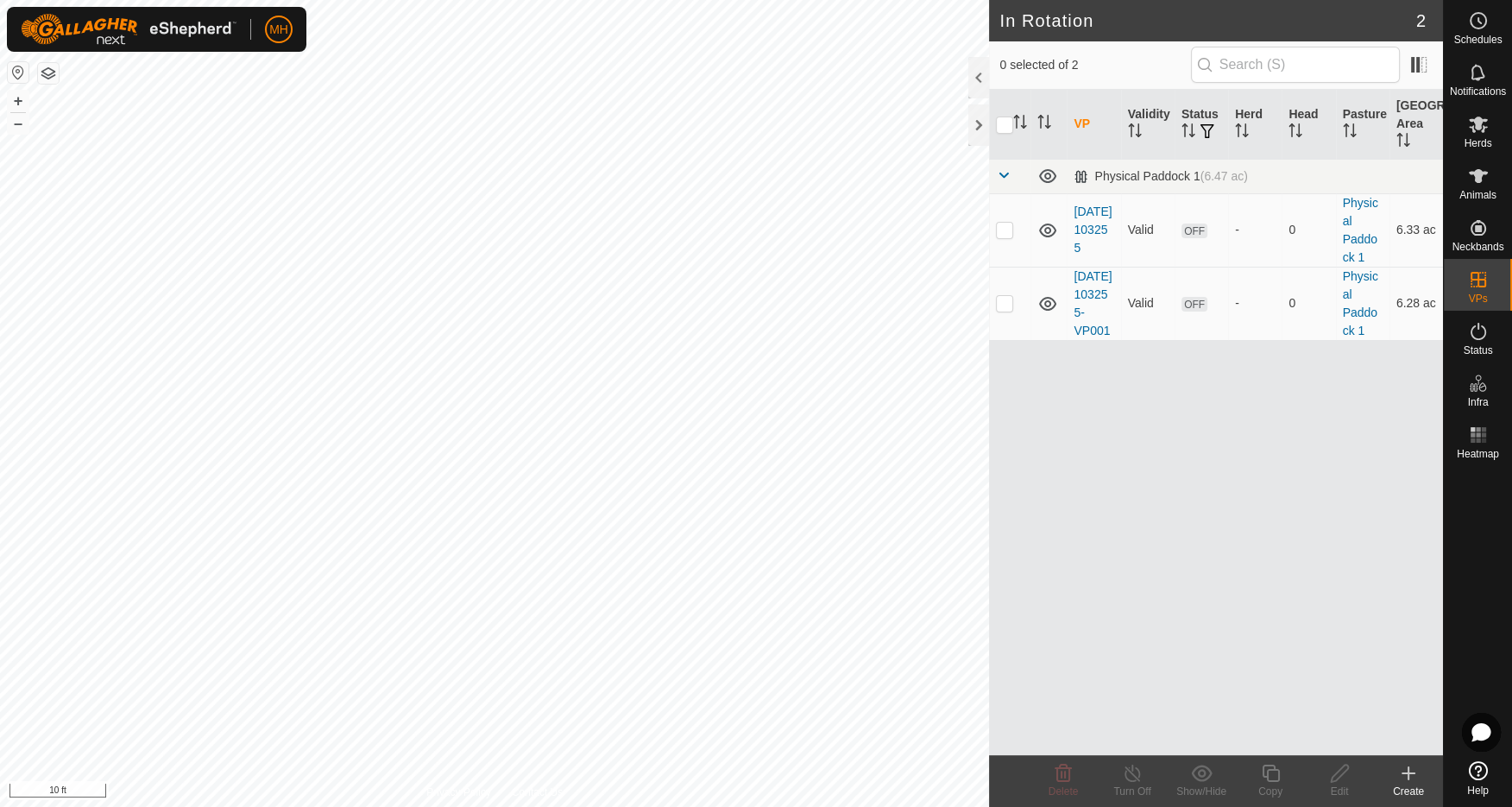
checkbox input "true"
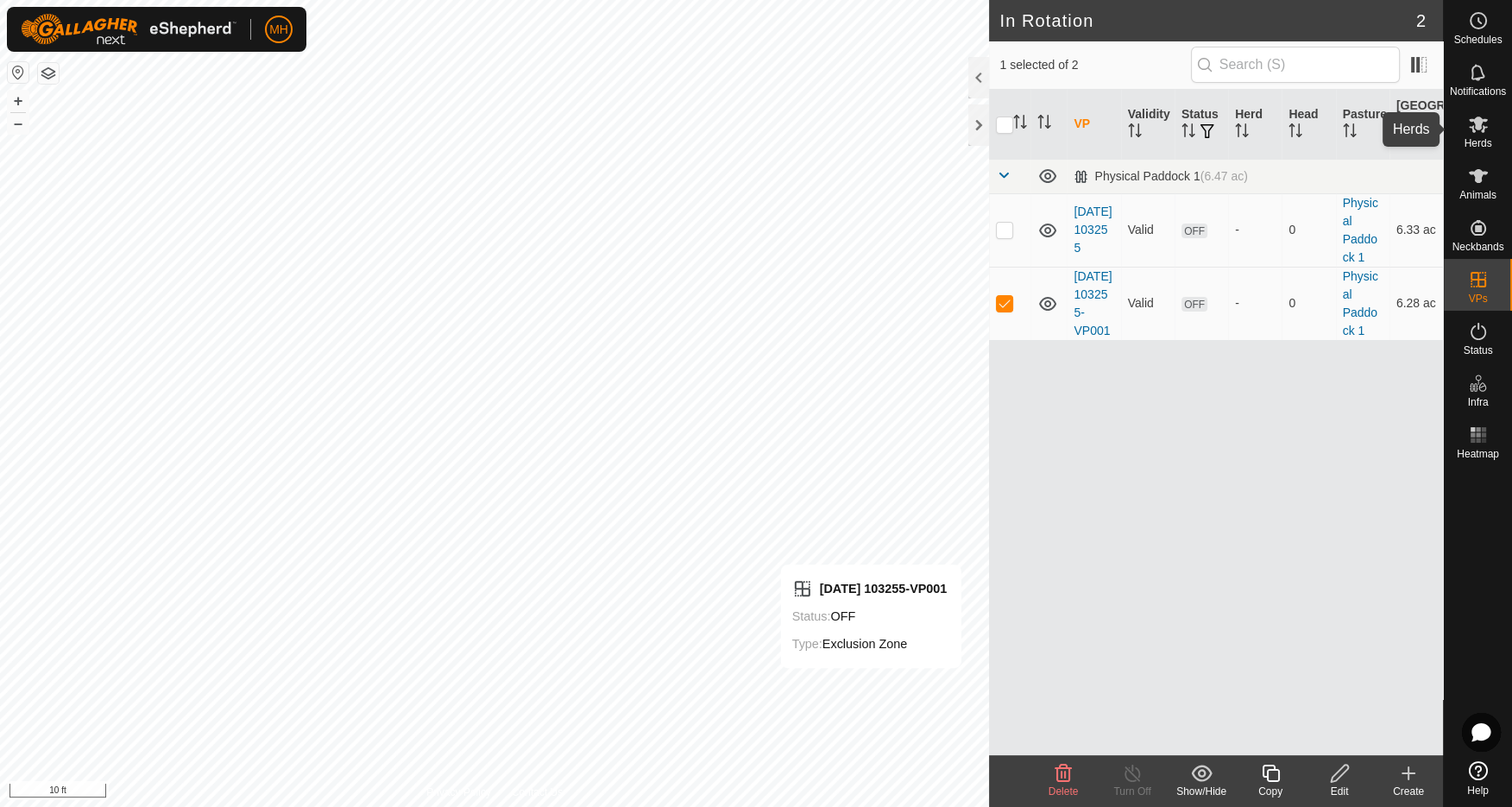
click at [1481, 127] on icon at bounding box center [1479, 125] width 20 height 20
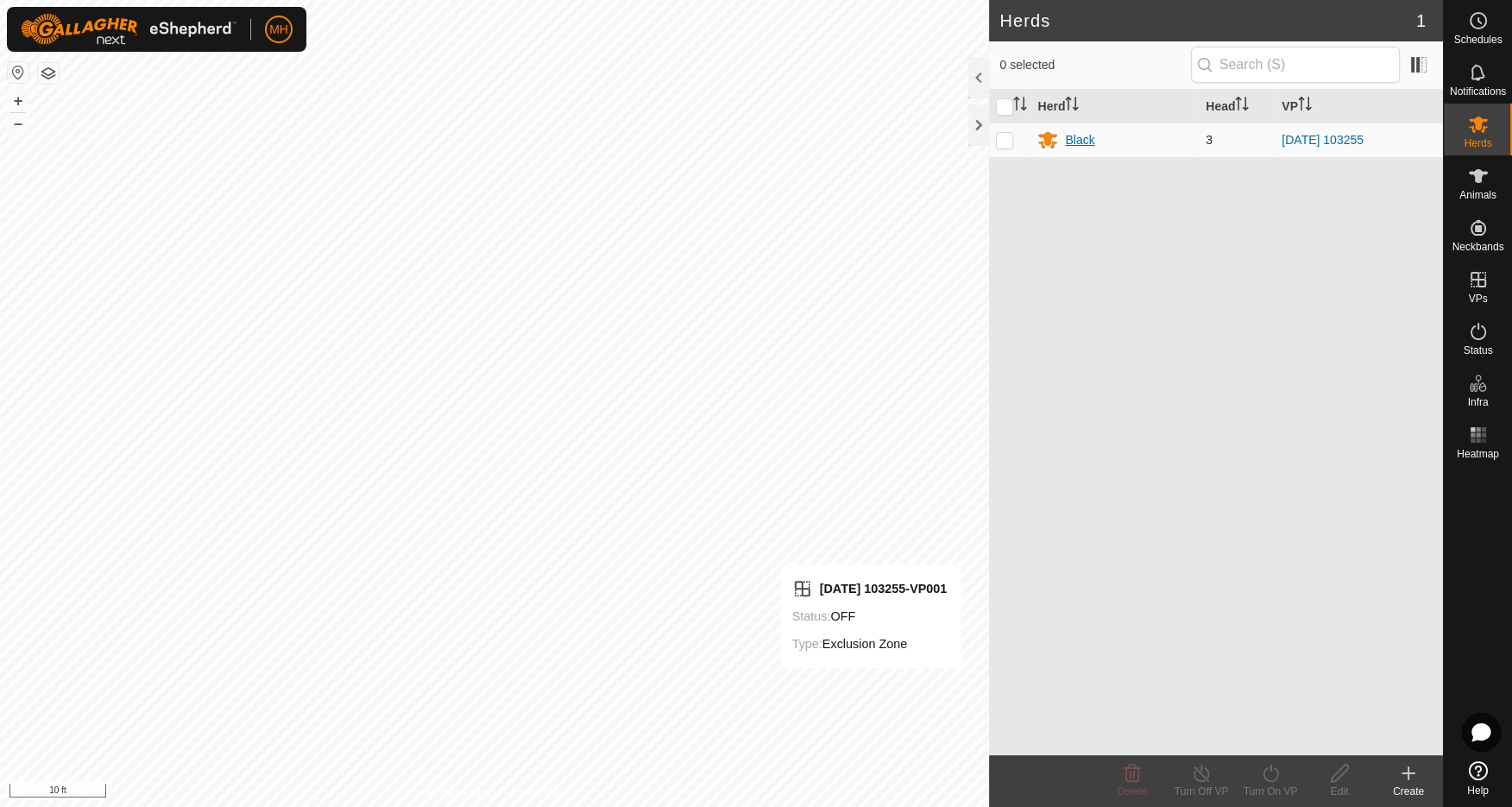
click at [1078, 139] on div "Black" at bounding box center [1080, 140] width 30 height 19
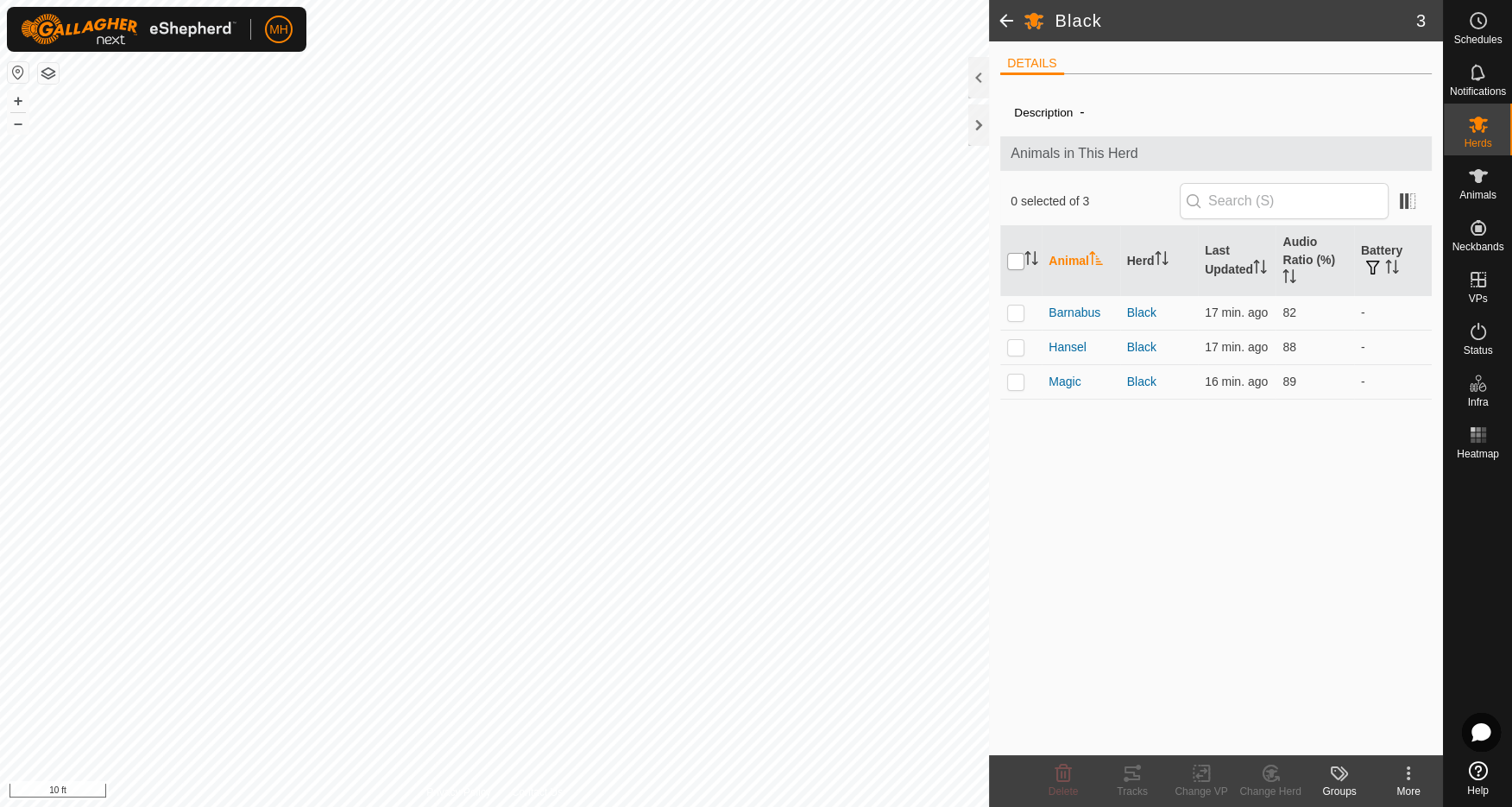
click at [1013, 259] on input "checkbox" at bounding box center [1016, 261] width 18 height 18
checkbox input "true"
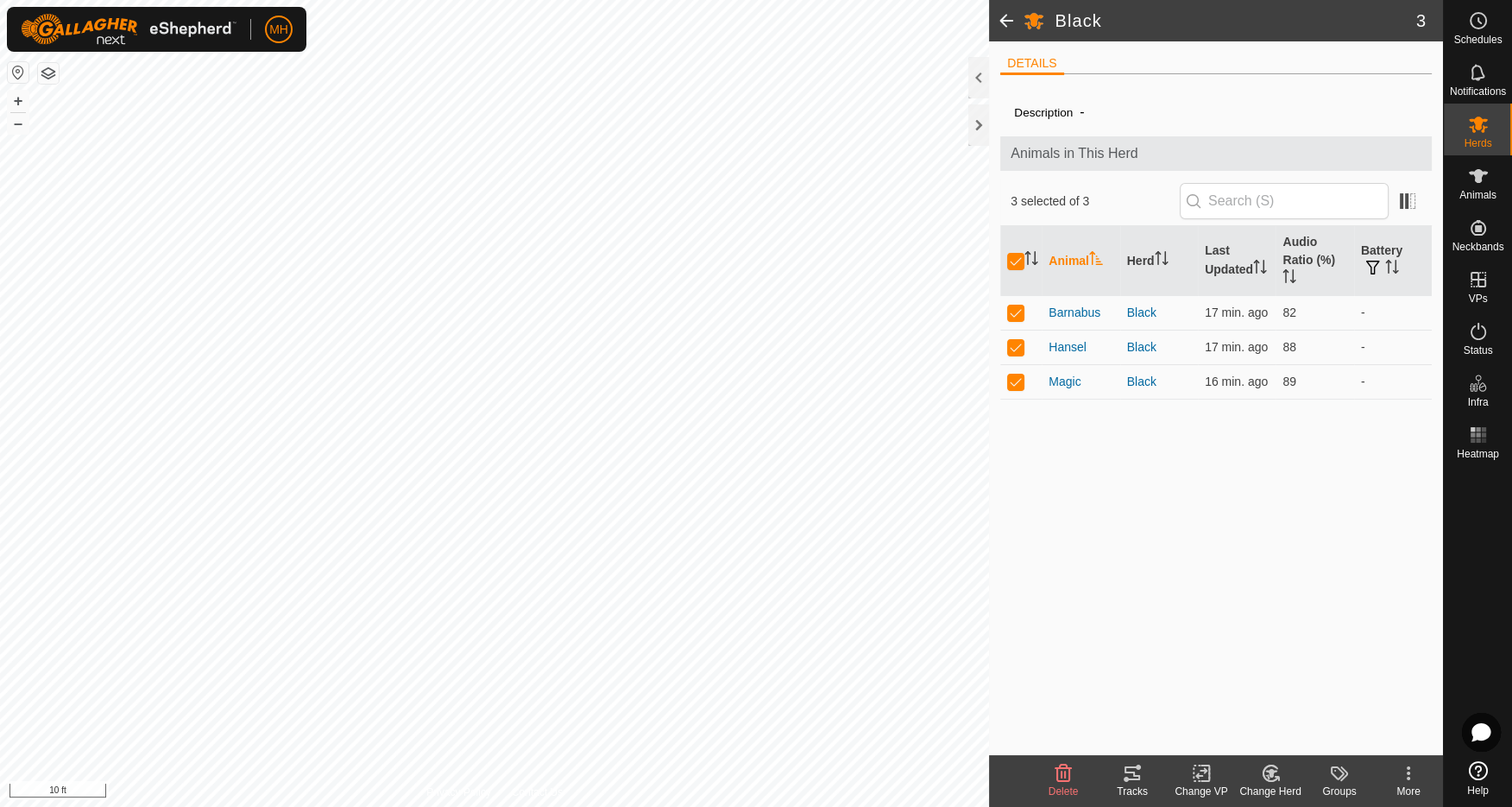
click at [1195, 775] on icon at bounding box center [1201, 774] width 12 height 11
click at [1230, 688] on link "Choose VP..." at bounding box center [1253, 699] width 171 height 34
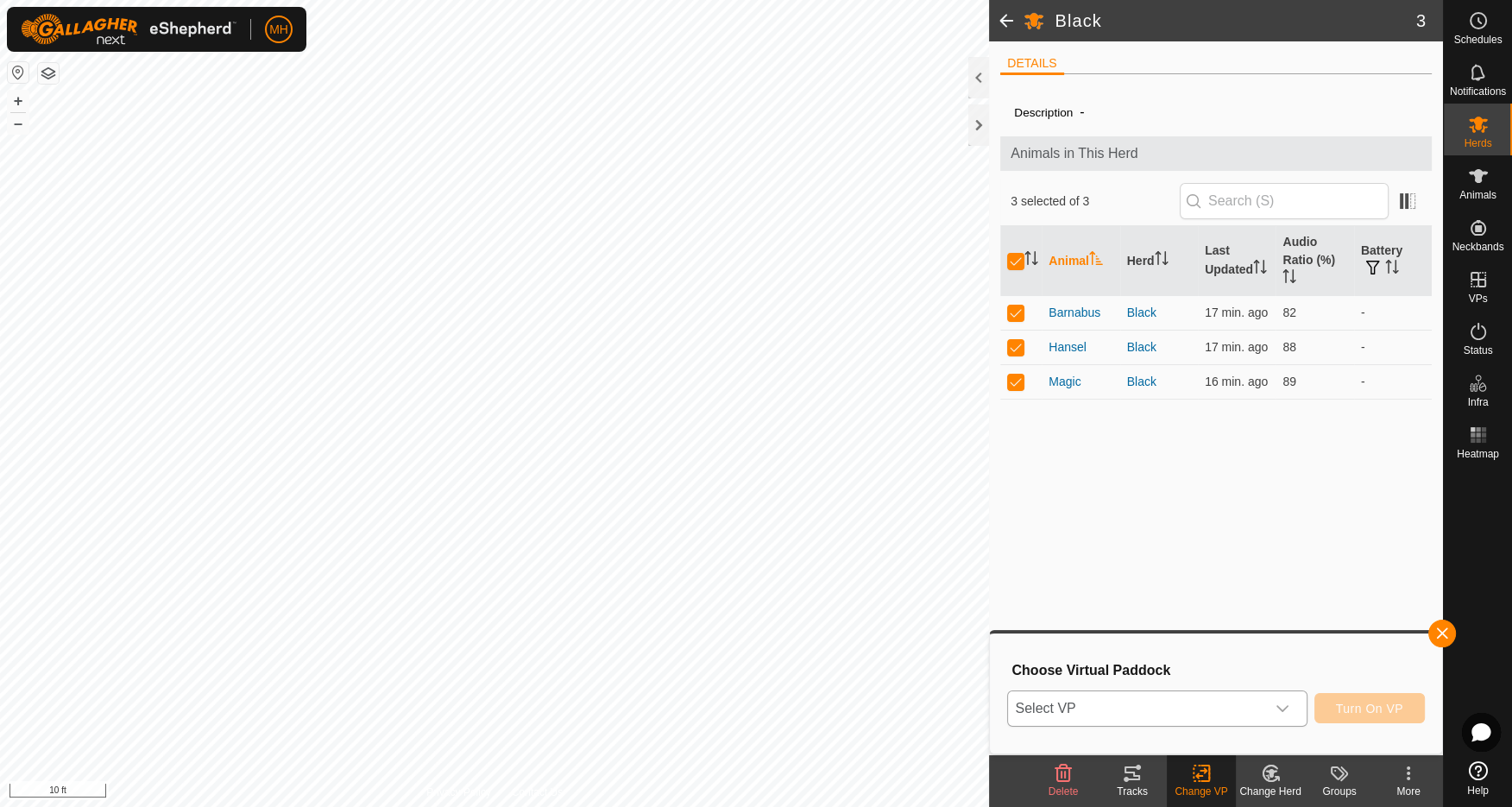
click at [1206, 707] on span "Select VP" at bounding box center [1137, 708] width 256 height 34
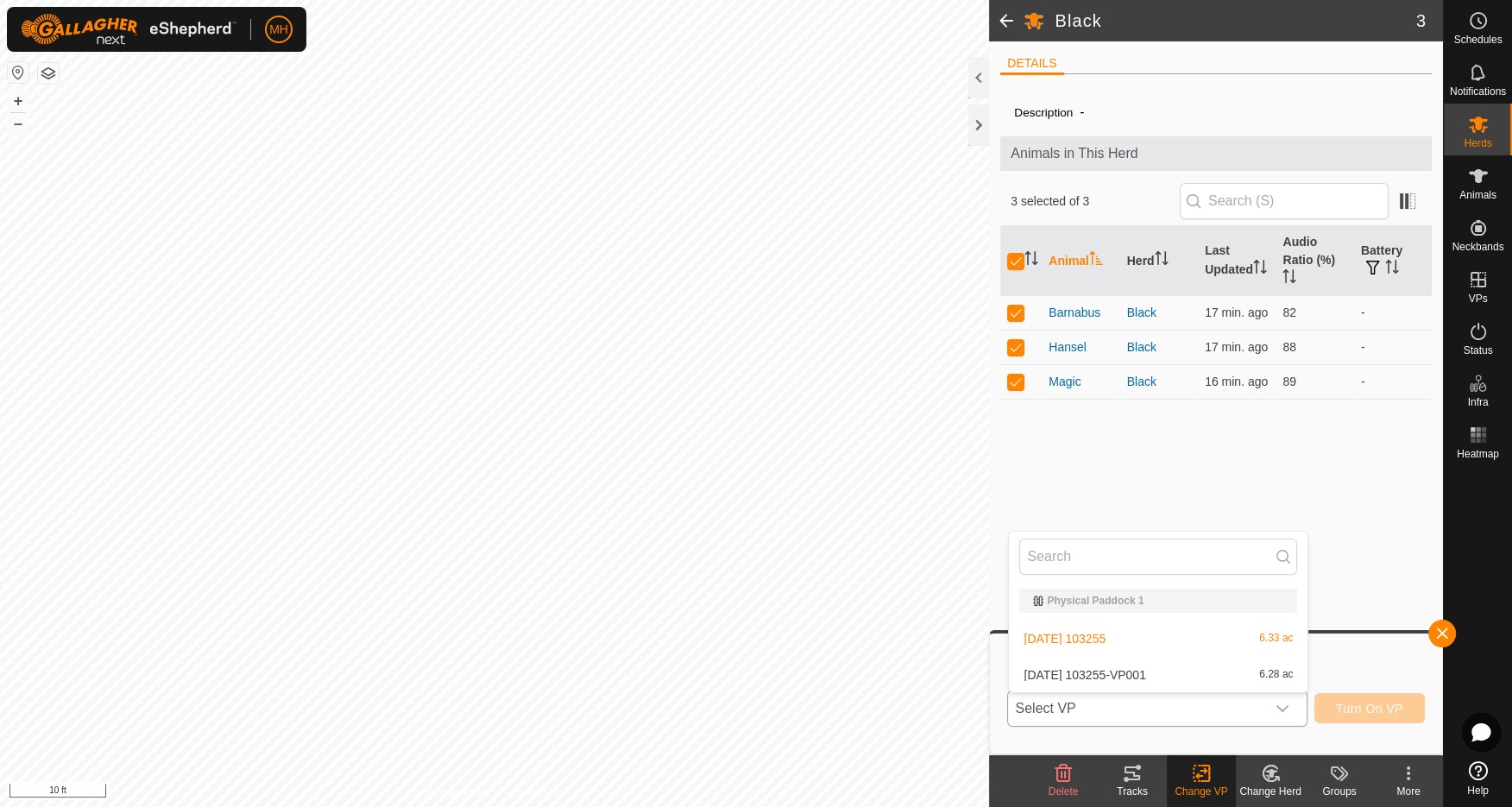
click at [1081, 639] on li "2025-08-09 103255 6.33 ac" at bounding box center [1158, 639] width 298 height 34
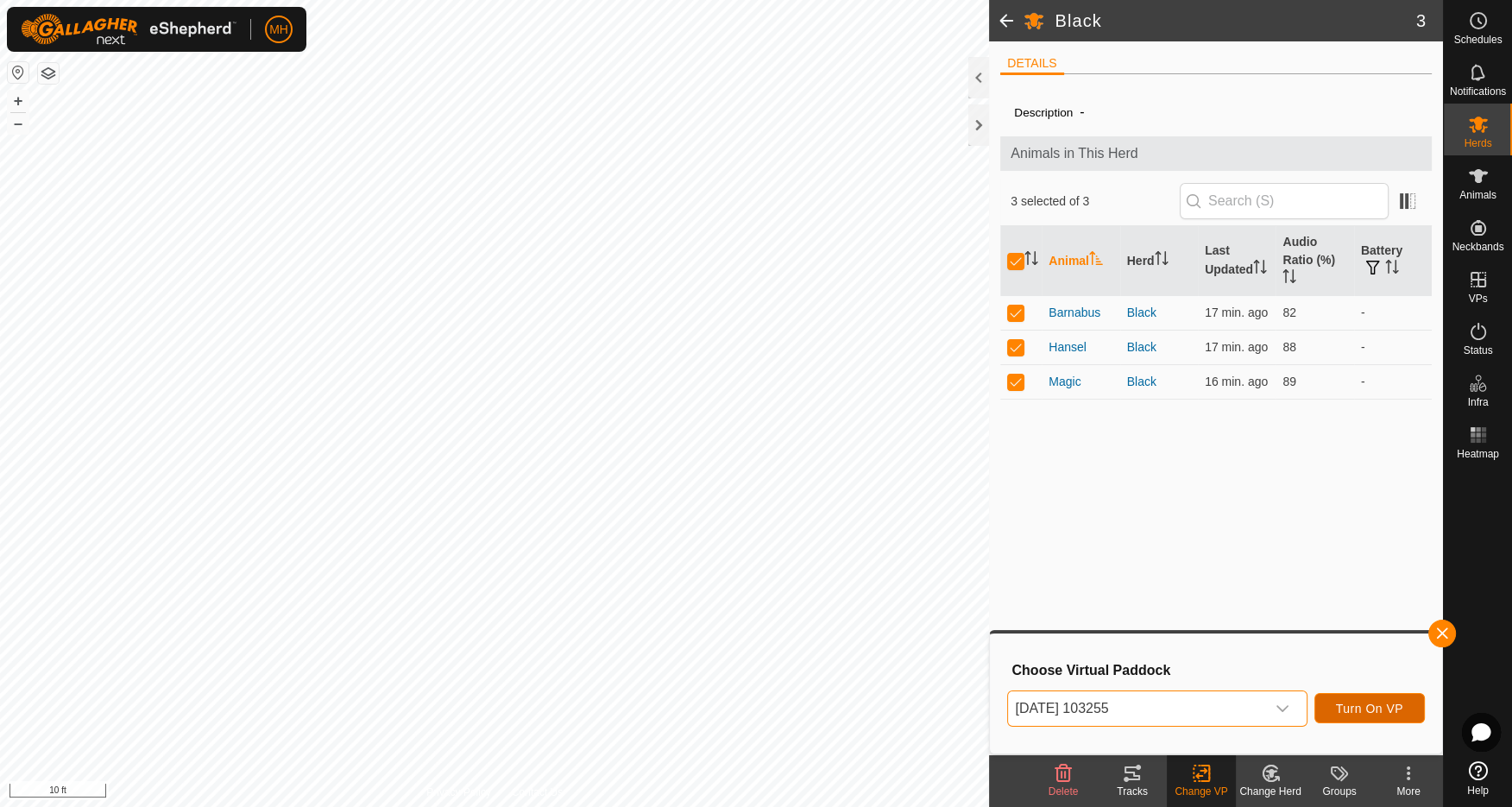
click at [1361, 710] on span "Turn On VP" at bounding box center [1370, 708] width 67 height 14
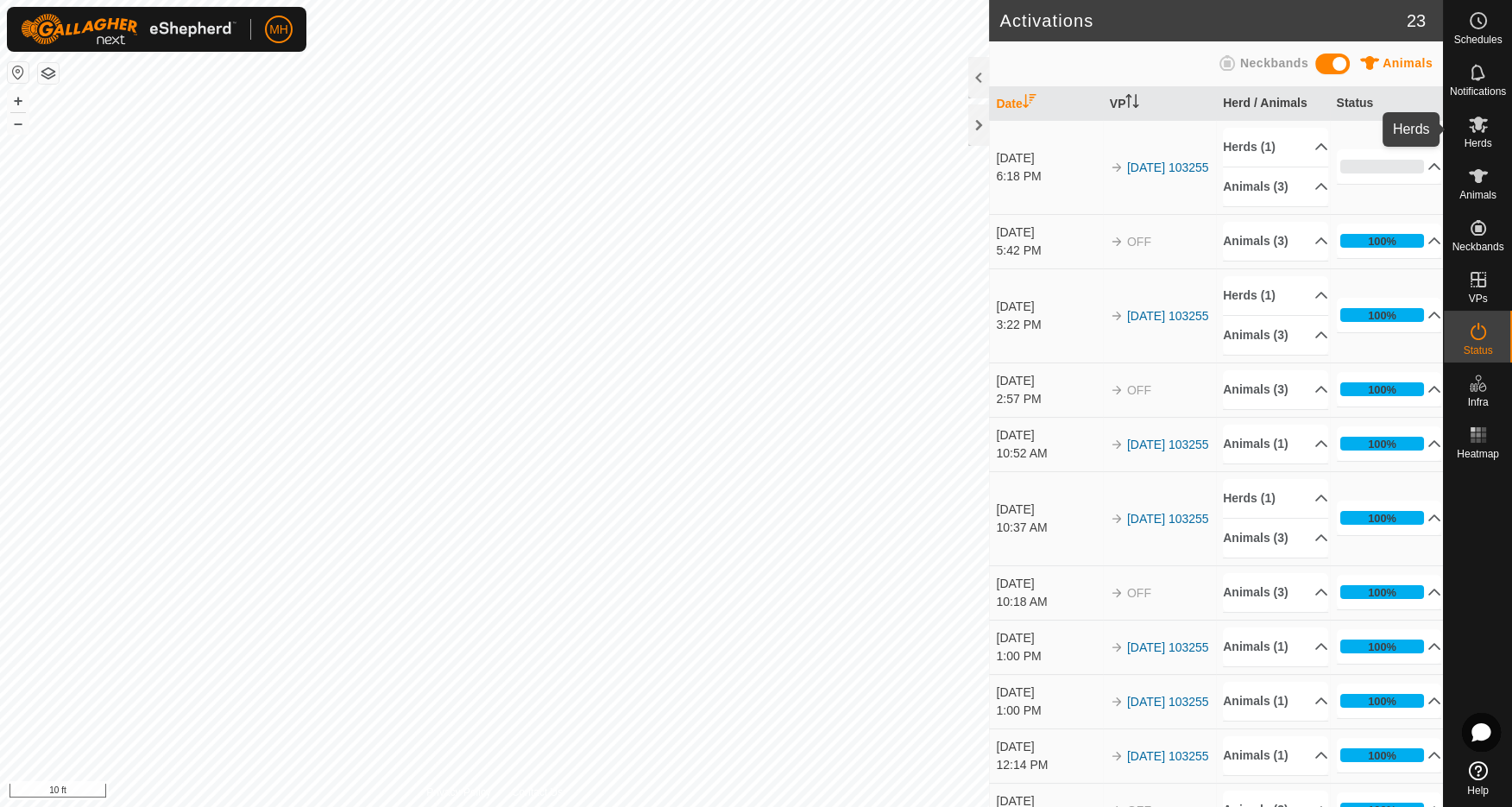
click at [1480, 141] on span "Herds" at bounding box center [1478, 143] width 28 height 10
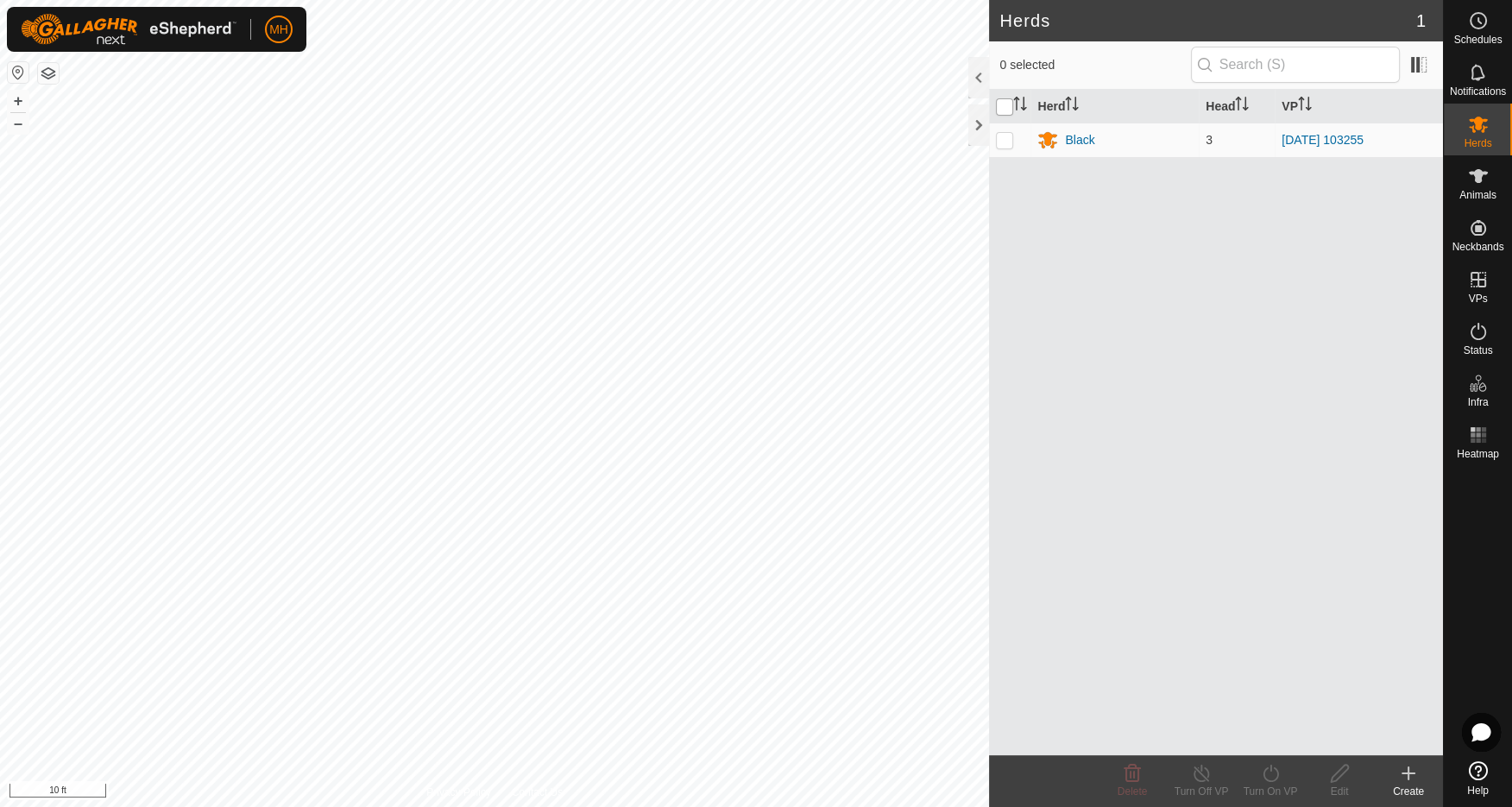
click at [1004, 104] on input "checkbox" at bounding box center [1005, 107] width 18 height 18
checkbox input "true"
click at [1080, 136] on div "Black" at bounding box center [1080, 140] width 30 height 19
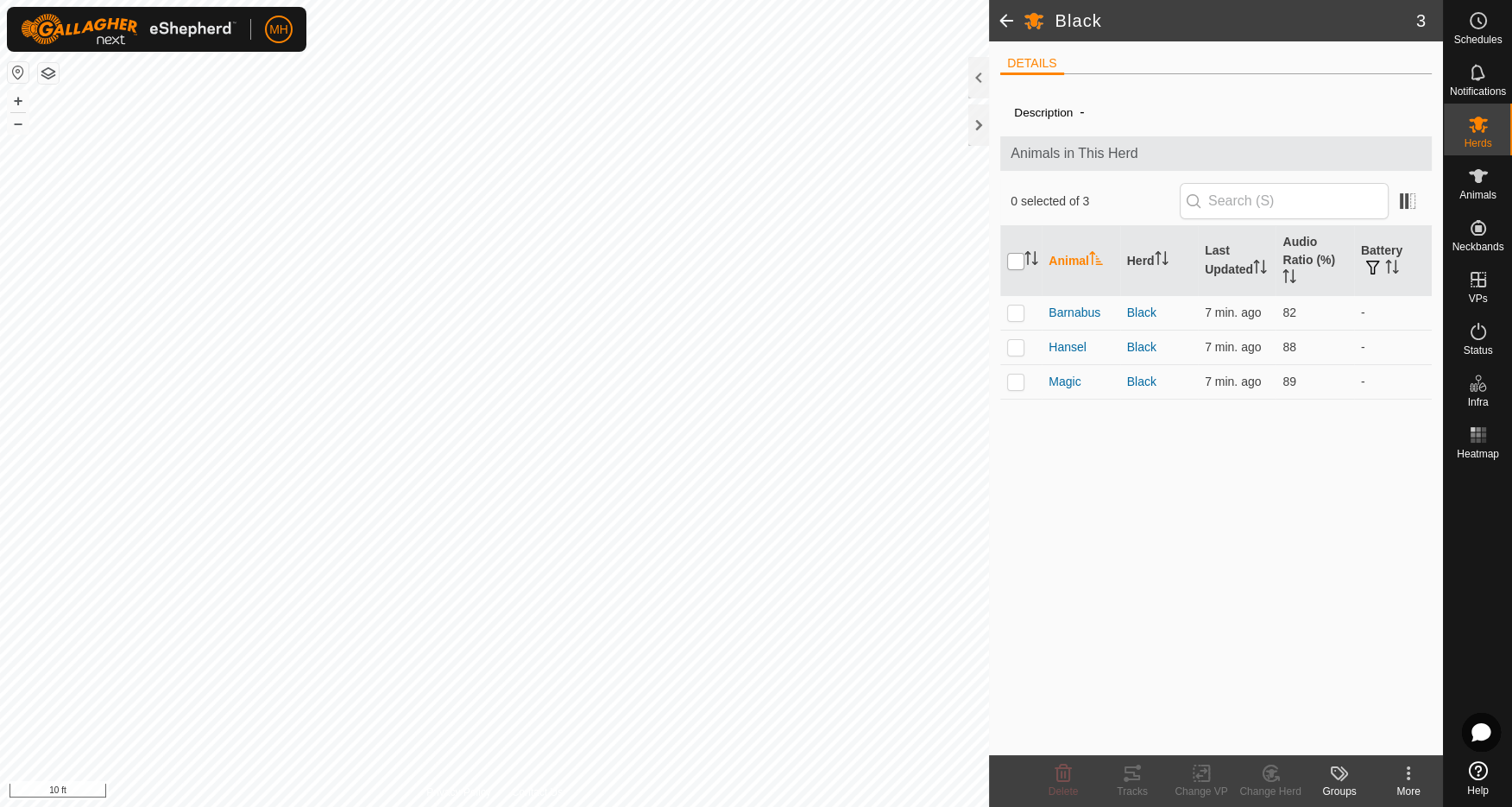
click at [1015, 259] on input "checkbox" at bounding box center [1016, 261] width 18 height 18
checkbox input "true"
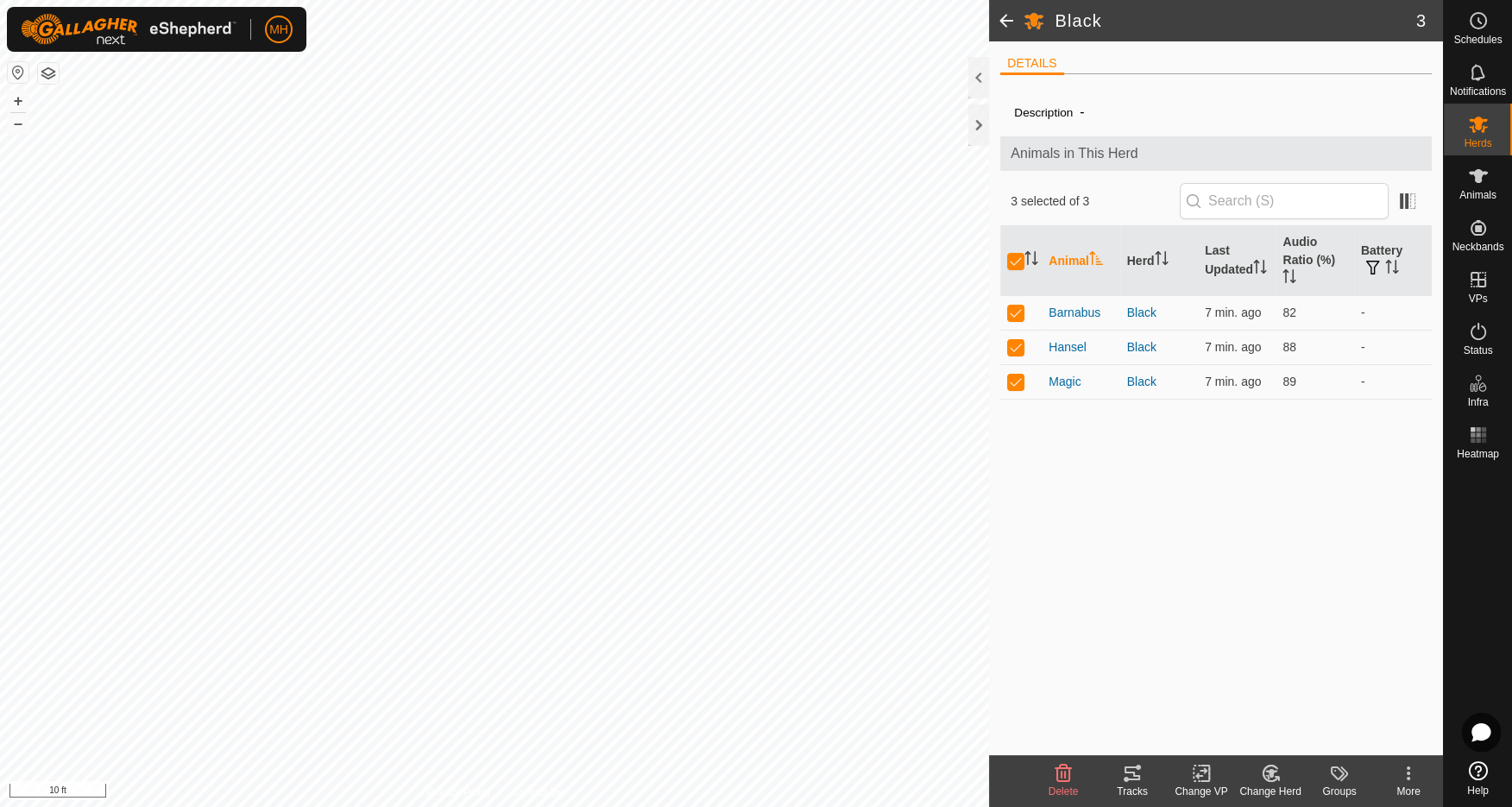
click at [1202, 768] on icon at bounding box center [1202, 774] width 21 height 20
click at [1237, 703] on link "Choose VP..." at bounding box center [1253, 699] width 171 height 34
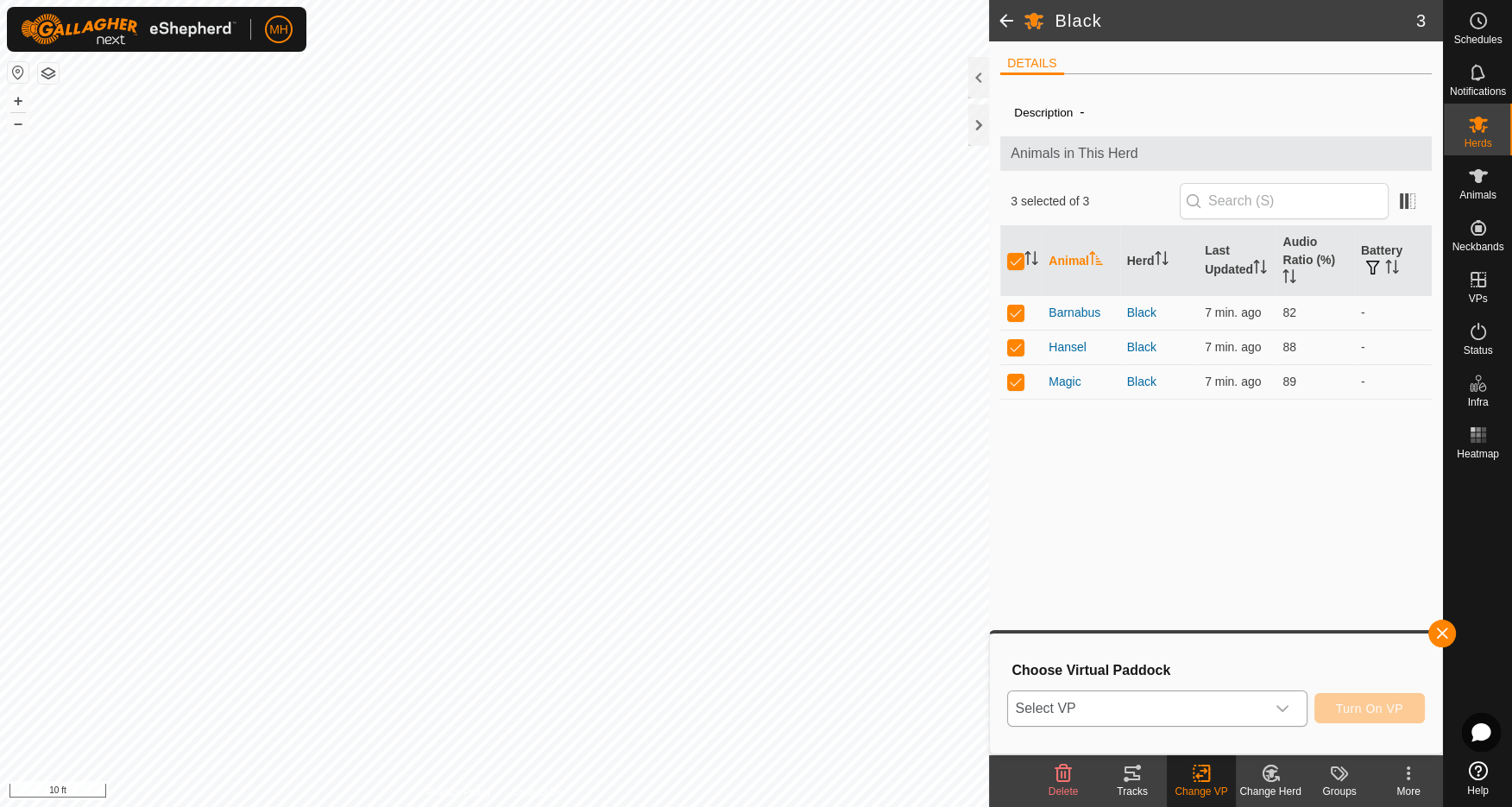
click at [1229, 706] on span "Select VP" at bounding box center [1137, 708] width 256 height 34
click at [1169, 675] on li "2025-08-09 103255-VP001 6.28 ac" at bounding box center [1158, 675] width 298 height 34
click at [1361, 709] on span "Turn On VP" at bounding box center [1370, 708] width 67 height 14
